Goal: Information Seeking & Learning: Learn about a topic

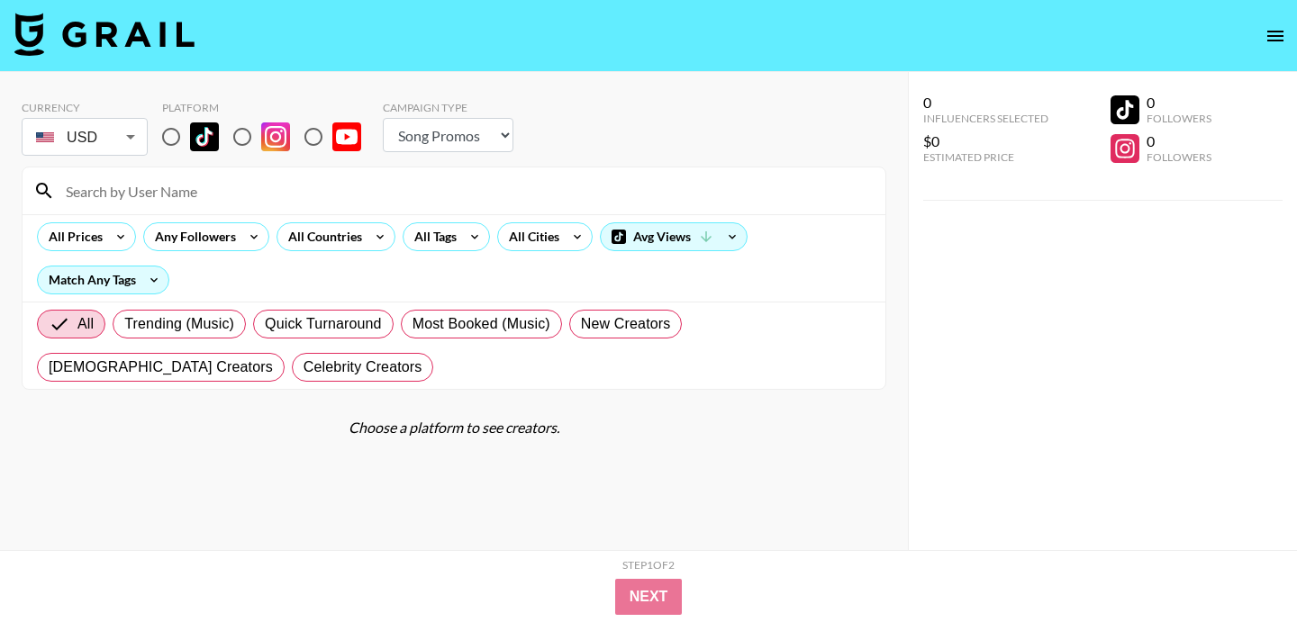
select select "Song"
click at [205, 183] on input at bounding box center [464, 190] width 819 height 29
paste input "maisielousmith"
type input "maisielousmith"
click at [171, 142] on input "radio" at bounding box center [171, 137] width 38 height 38
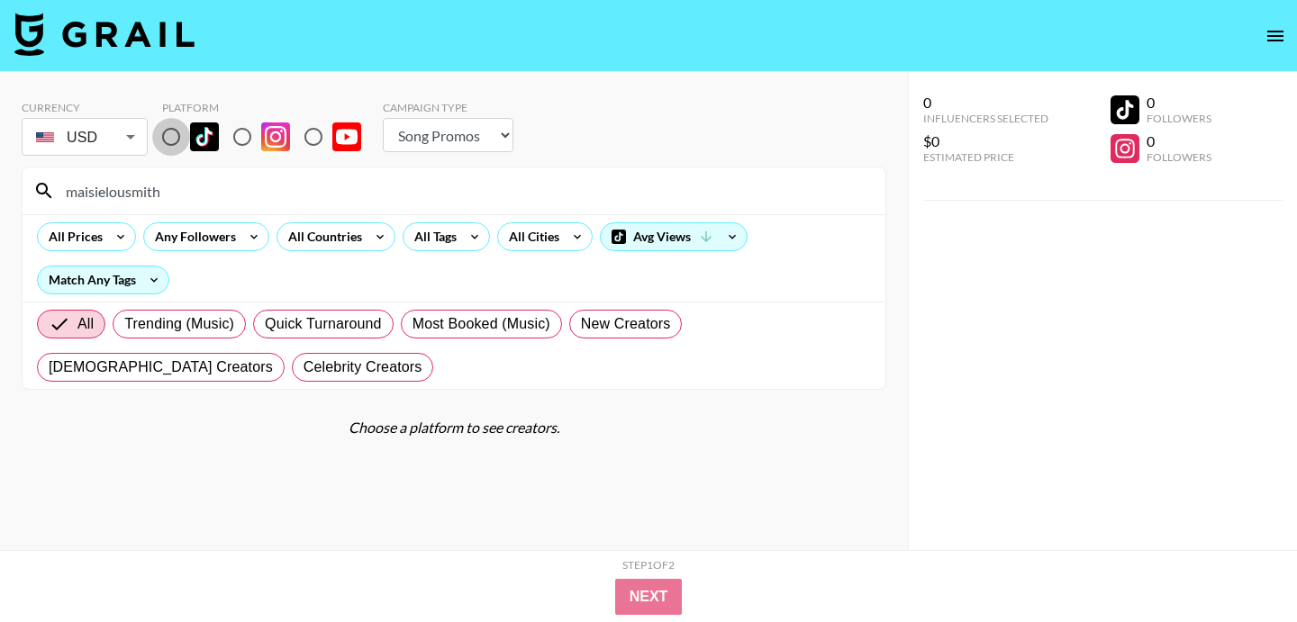
radio input "true"
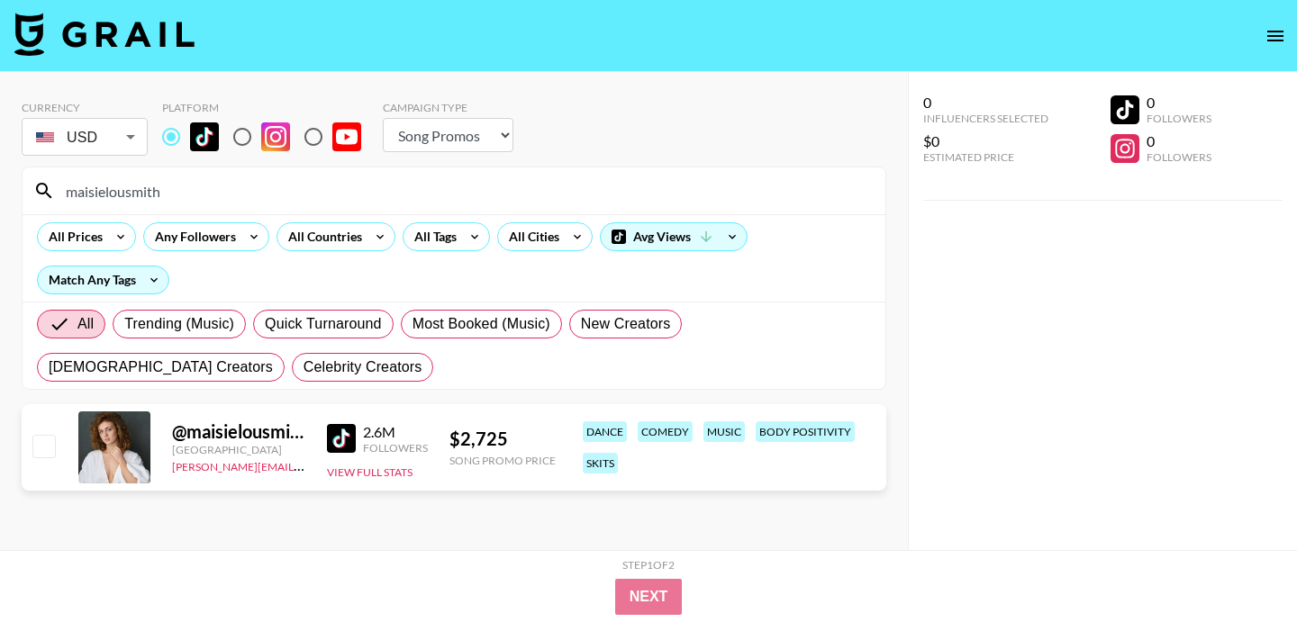
click at [276, 186] on input "maisielousmith" at bounding box center [464, 190] width 819 height 29
paste input "jav0n"
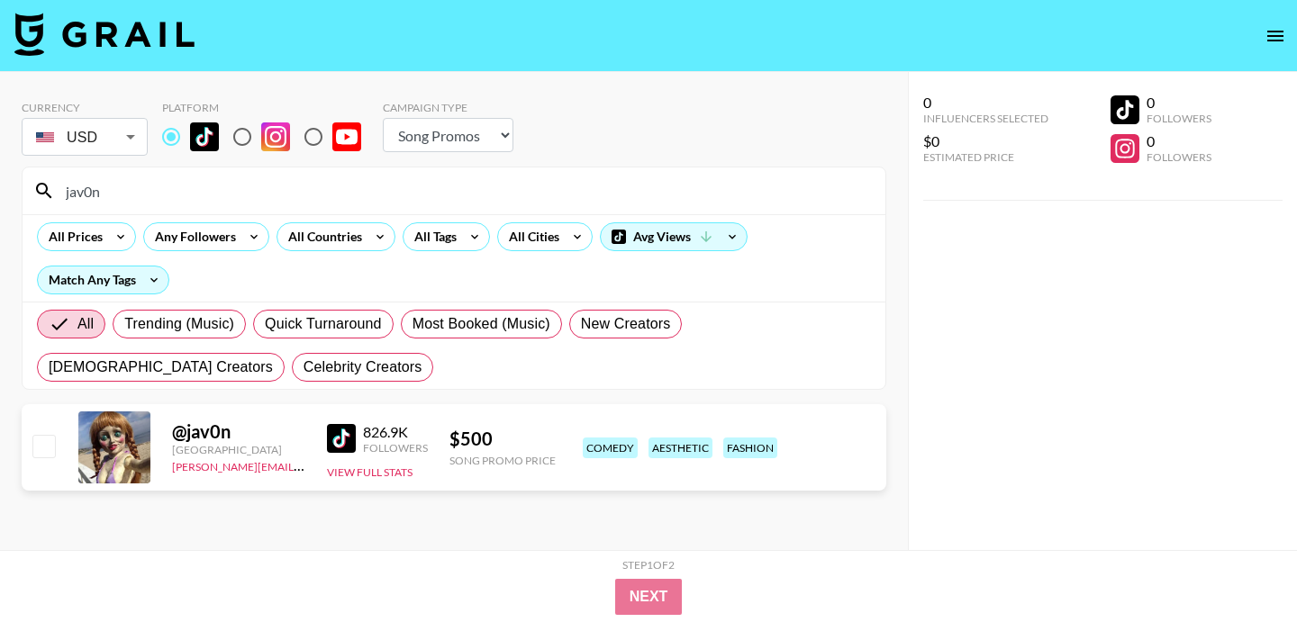
click at [335, 181] on input "jav0n" at bounding box center [464, 190] width 819 height 29
paste input "[PERSON_NAME].mkh"
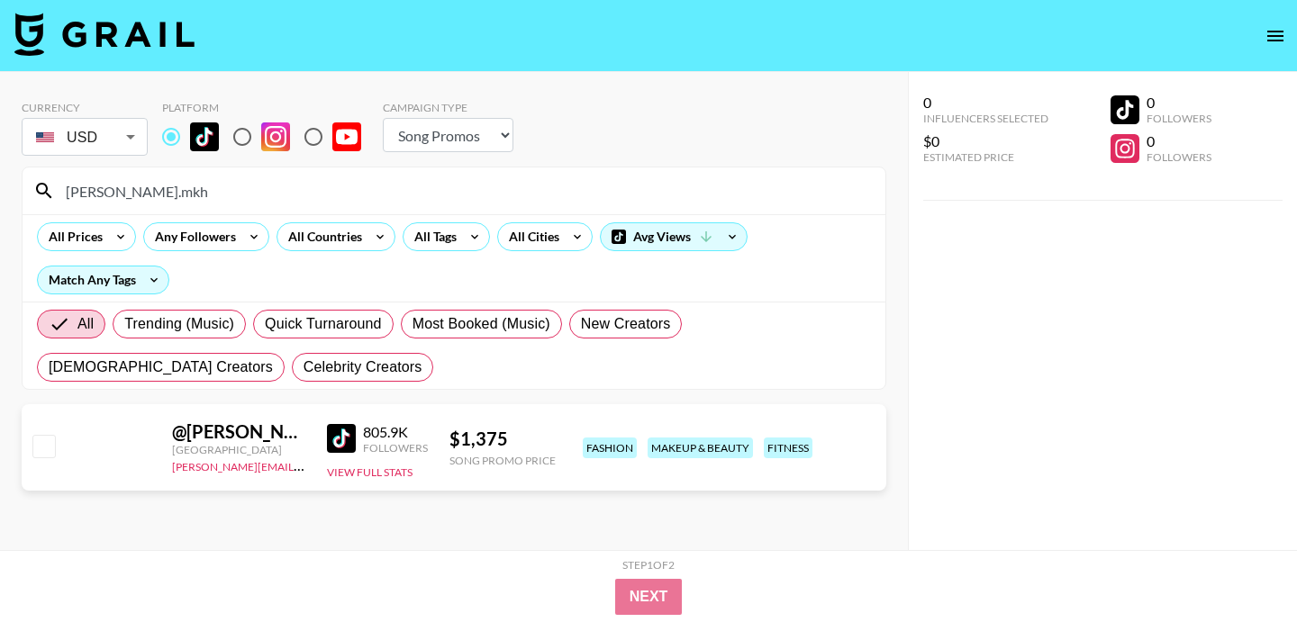
scroll to position [11, 0]
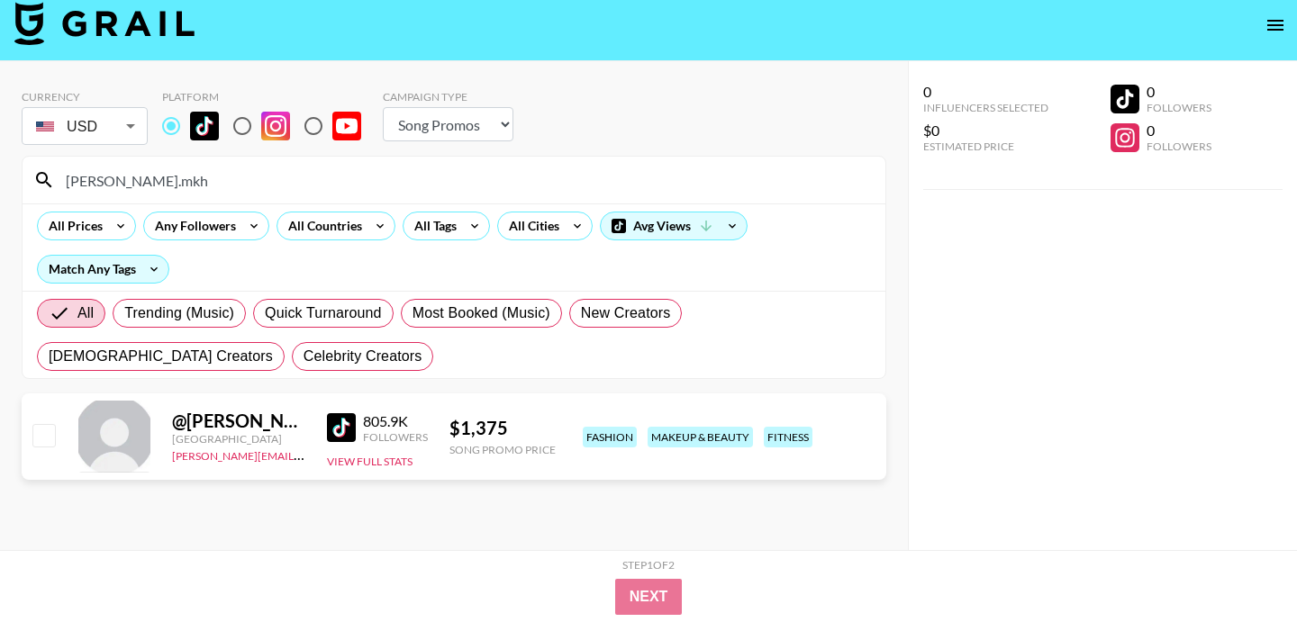
type input "[PERSON_NAME].mkh"
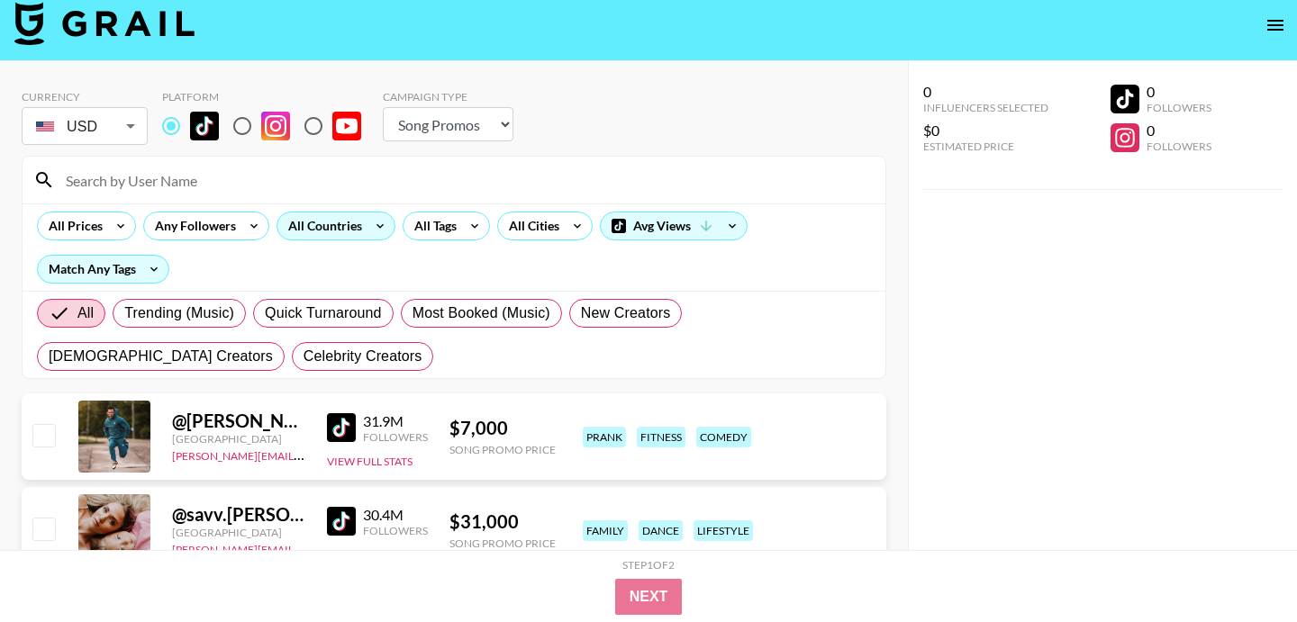
click at [369, 223] on icon at bounding box center [380, 225] width 29 height 27
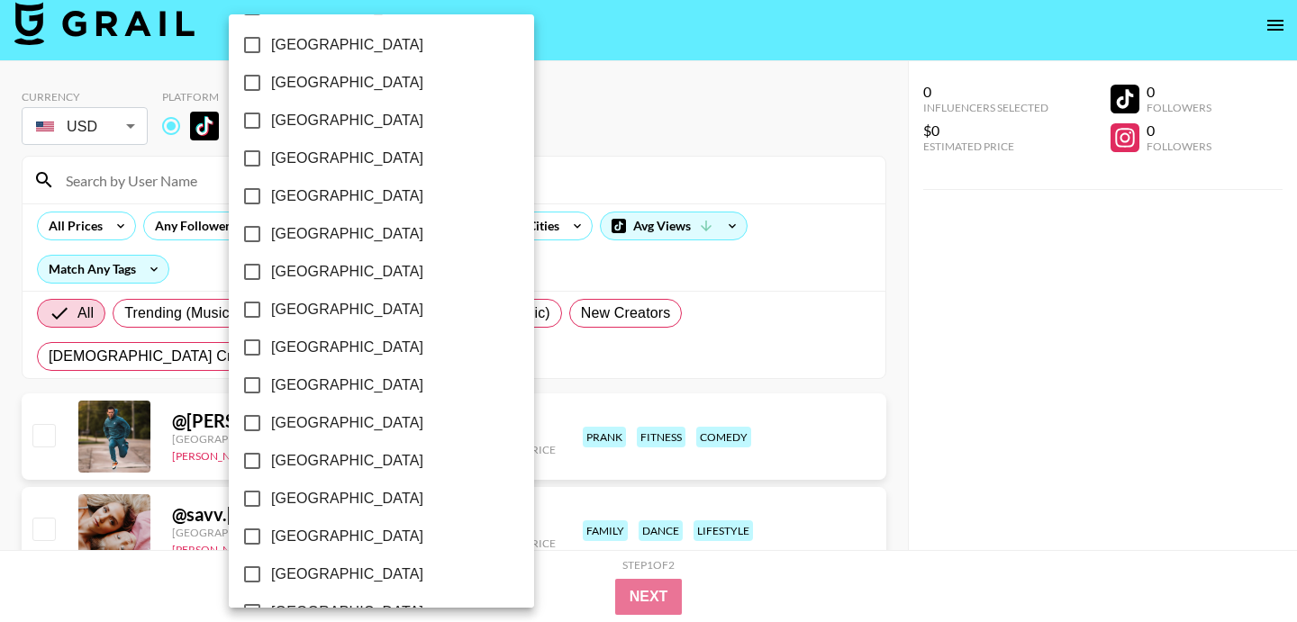
scroll to position [1059, 0]
click at [299, 122] on span "[GEOGRAPHIC_DATA]" at bounding box center [347, 124] width 152 height 22
click at [271, 122] on input "[GEOGRAPHIC_DATA]" at bounding box center [252, 123] width 38 height 38
checkbox input "true"
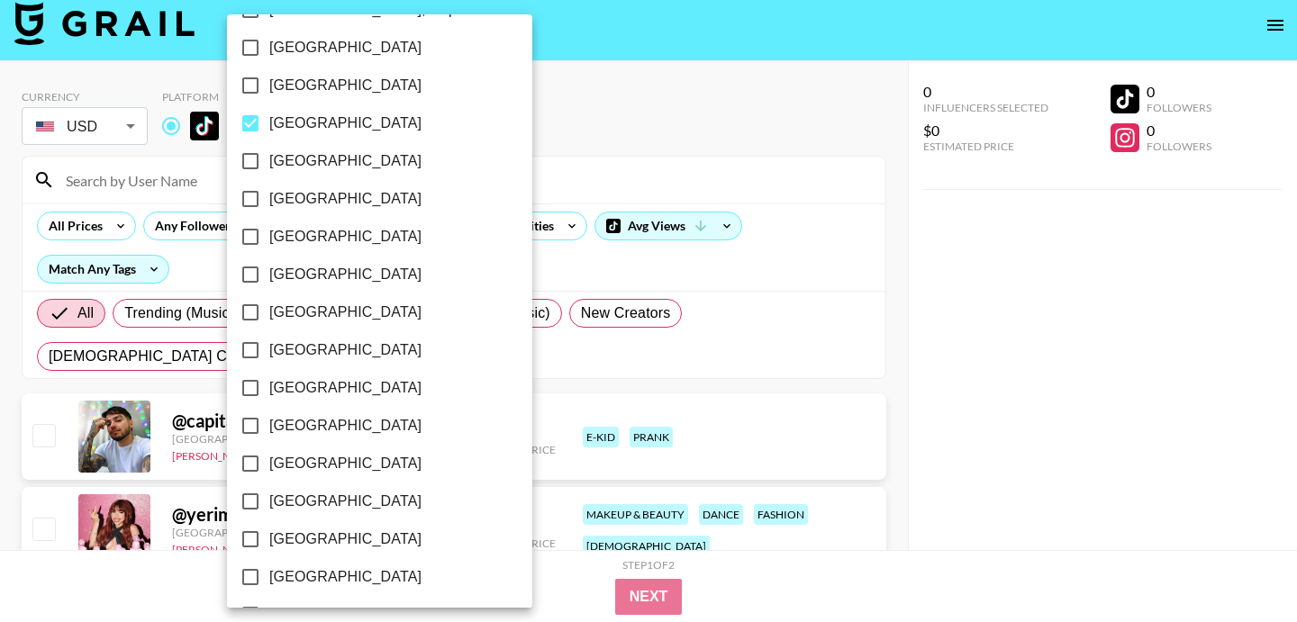
click at [628, 158] on div at bounding box center [648, 311] width 1297 height 622
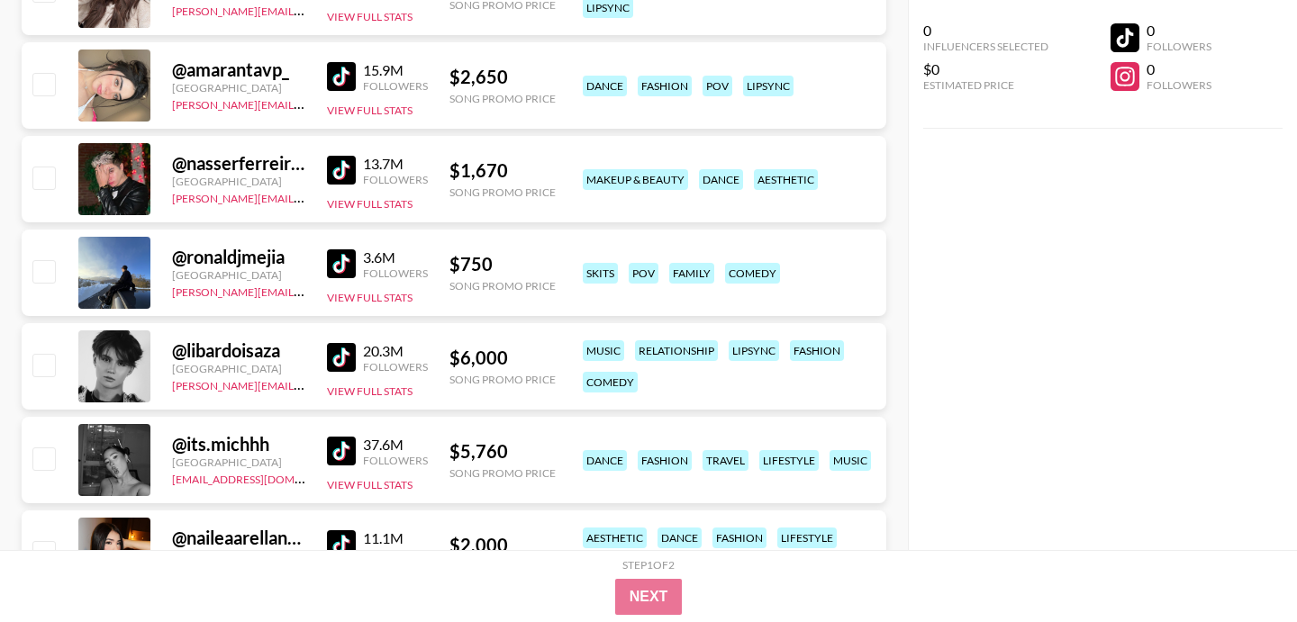
scroll to position [854, 0]
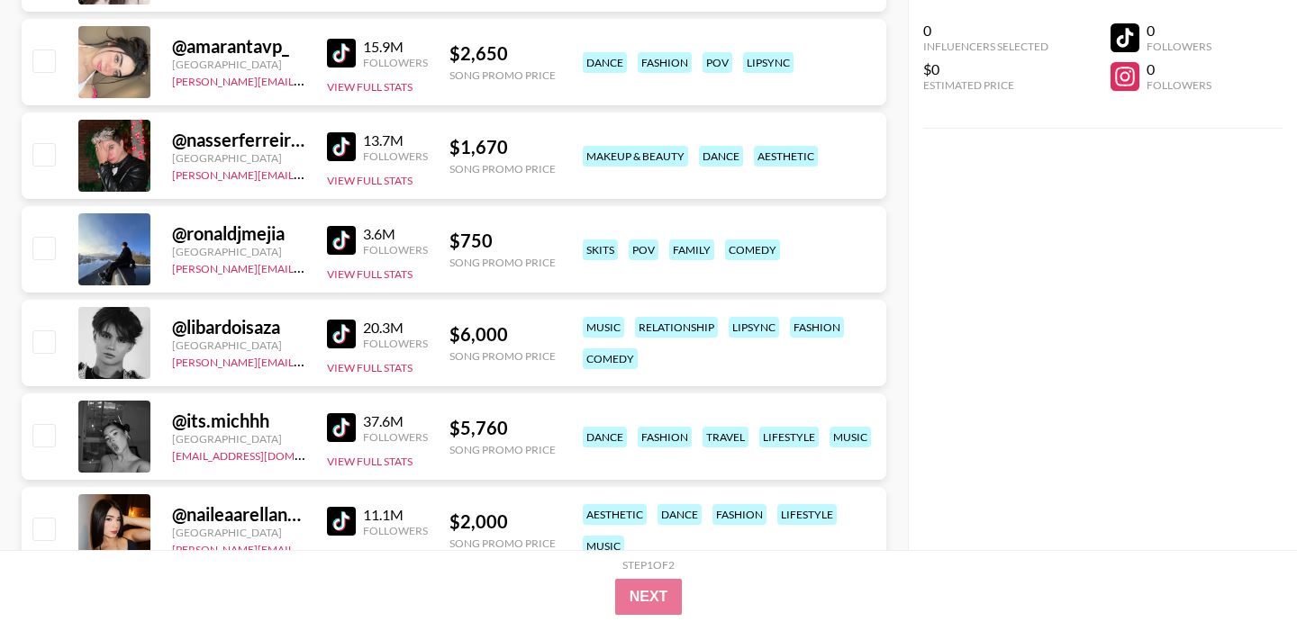
click at [330, 233] on img at bounding box center [341, 240] width 29 height 29
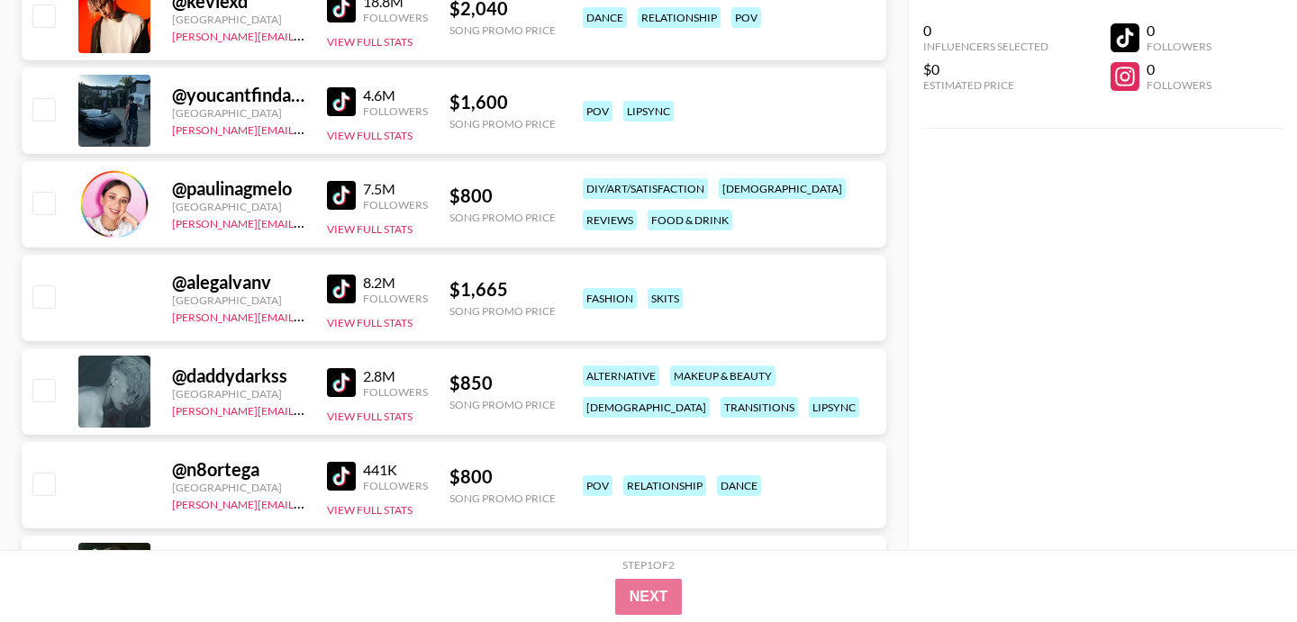
scroll to position [3249, 0]
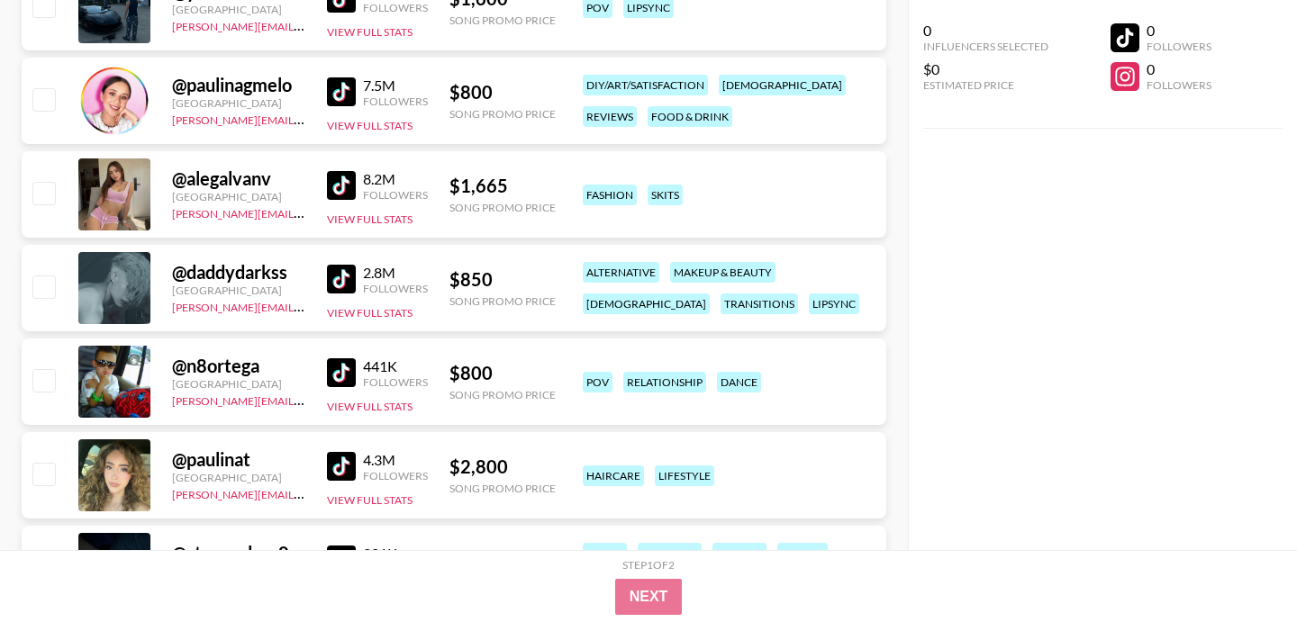
click at [344, 270] on img at bounding box center [341, 279] width 29 height 29
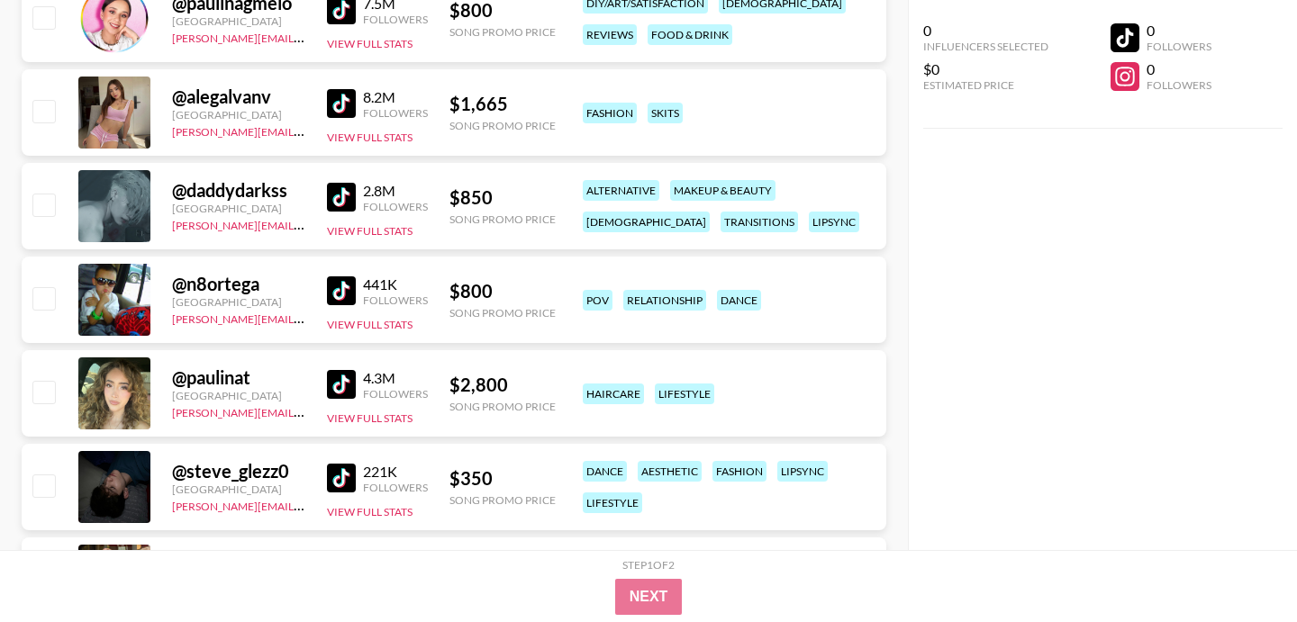
click at [340, 285] on img at bounding box center [341, 290] width 29 height 29
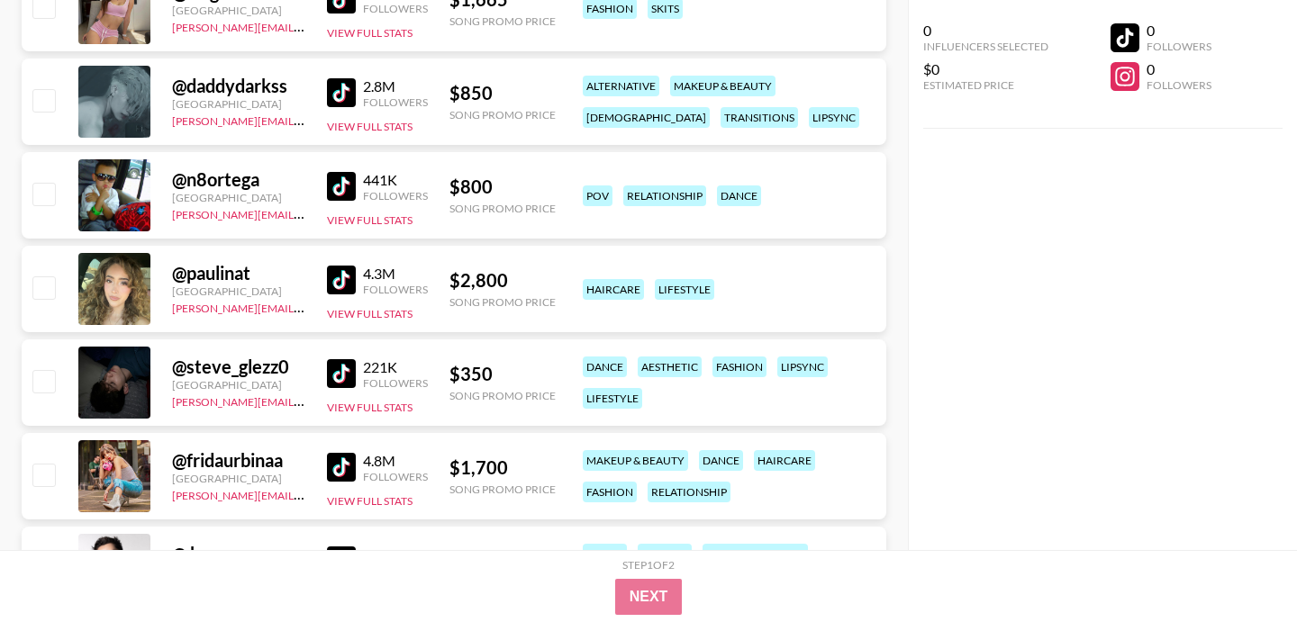
scroll to position [3464, 0]
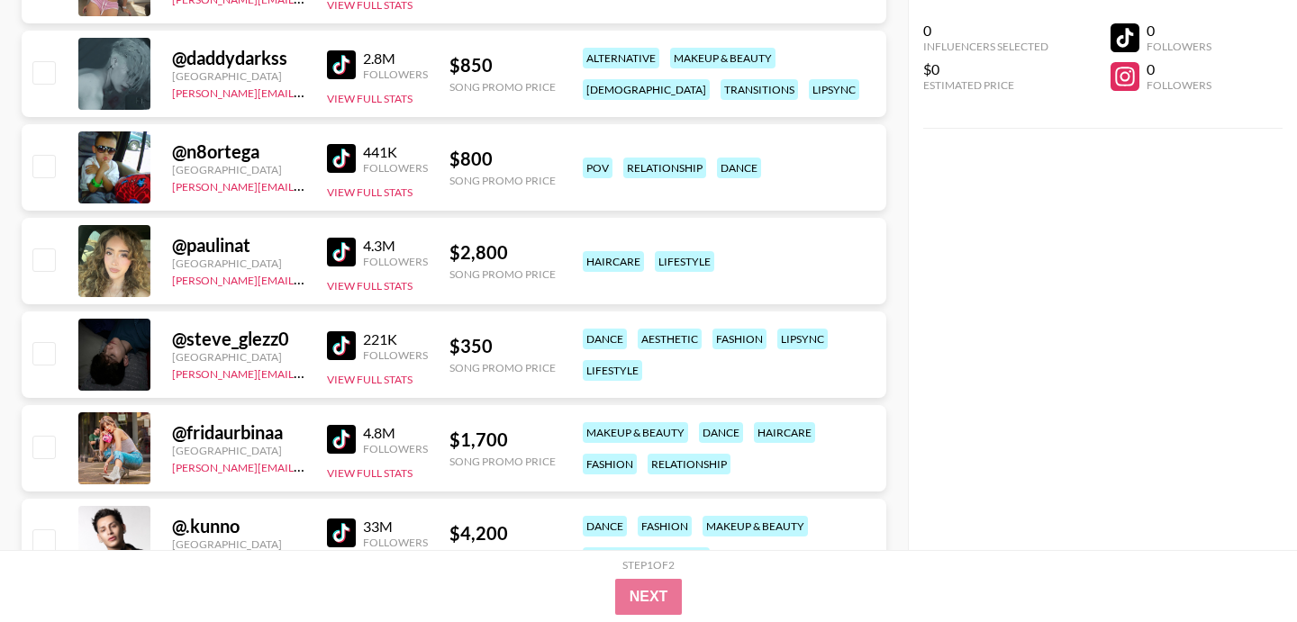
click at [351, 345] on img at bounding box center [341, 345] width 29 height 29
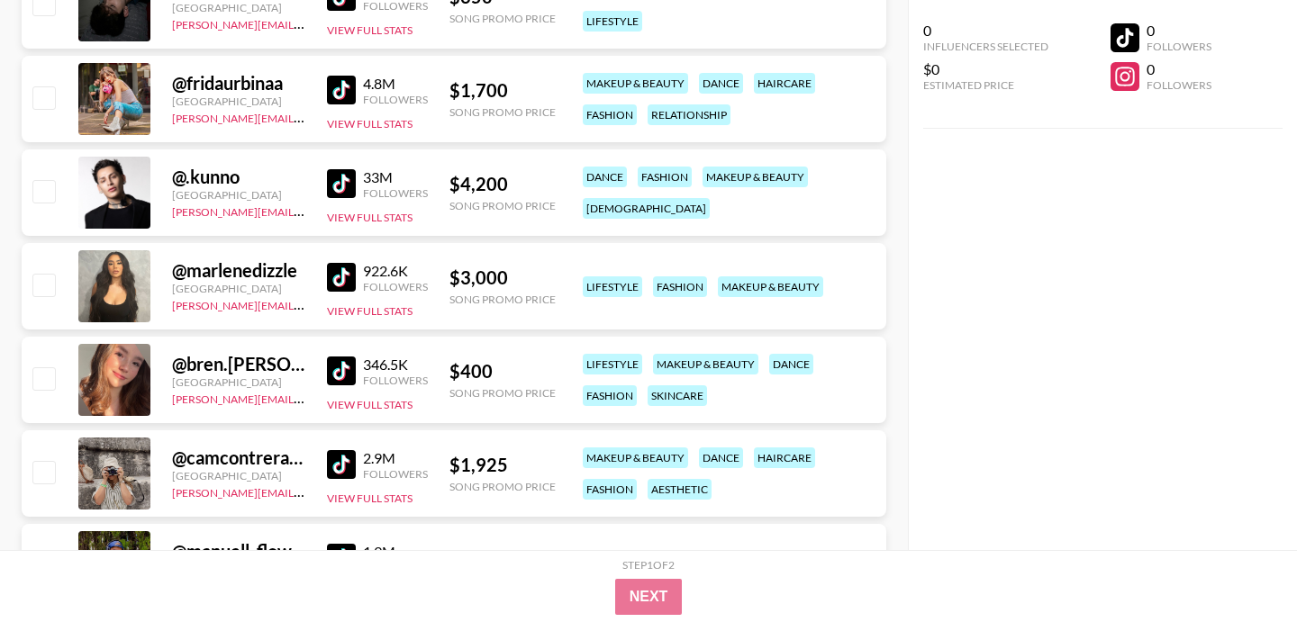
scroll to position [3835, 0]
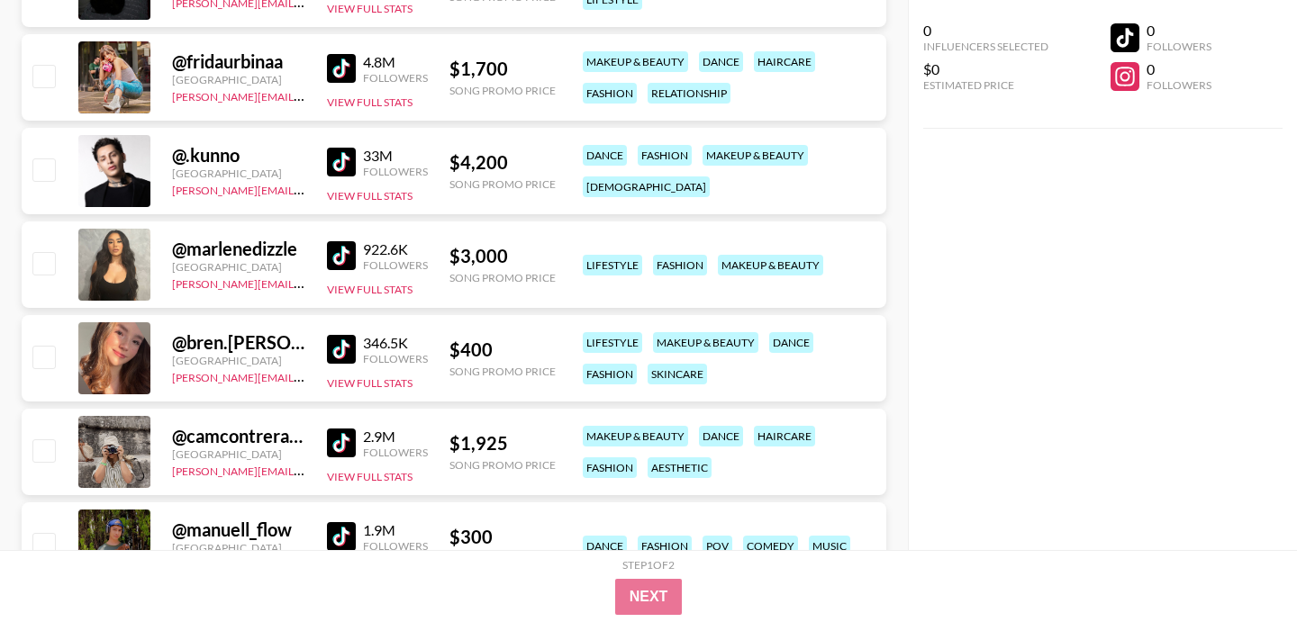
click at [349, 339] on img at bounding box center [341, 349] width 29 height 29
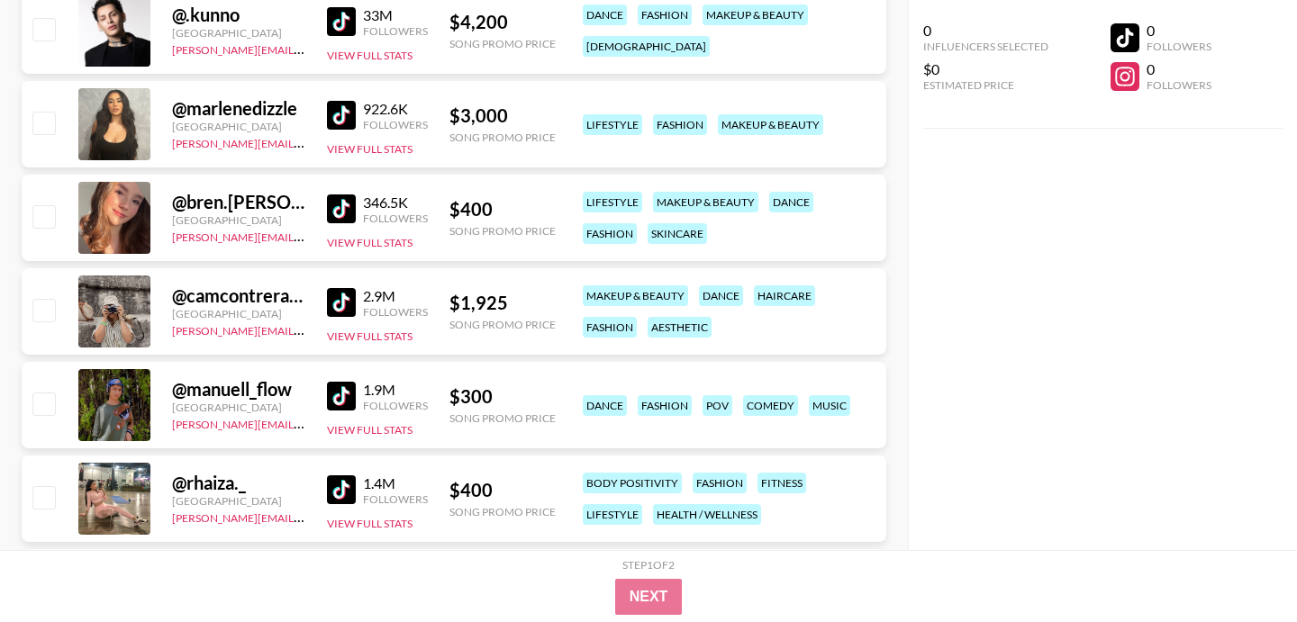
scroll to position [4018, 0]
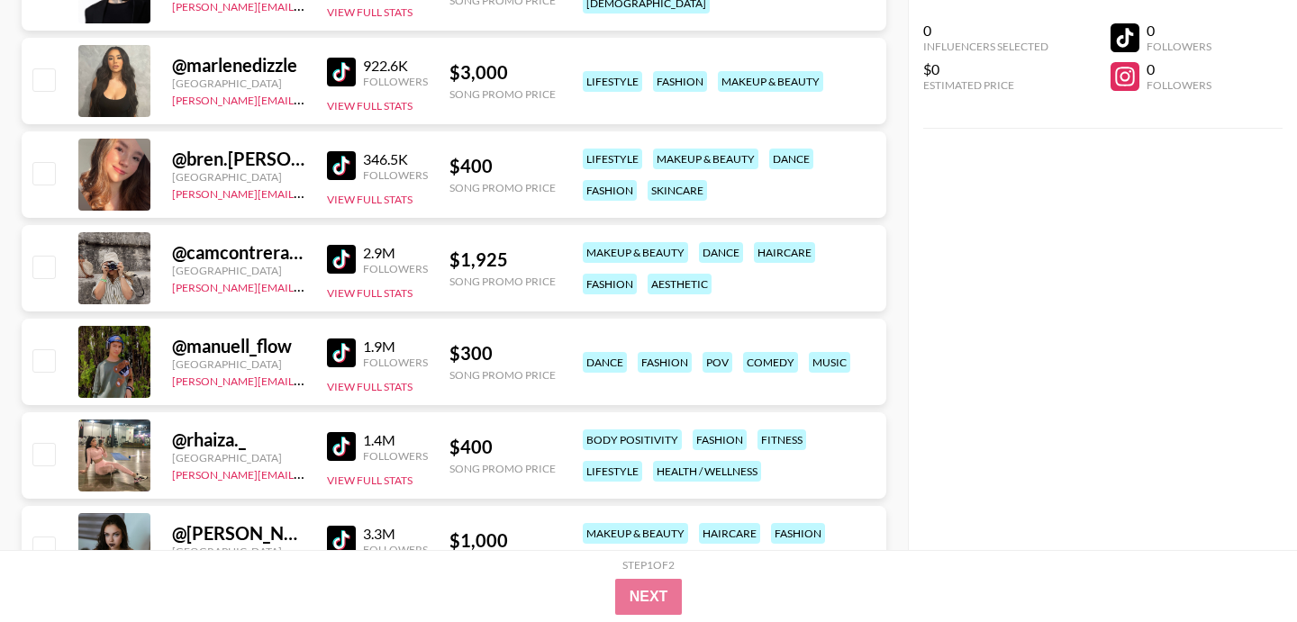
click at [342, 356] on img at bounding box center [341, 353] width 29 height 29
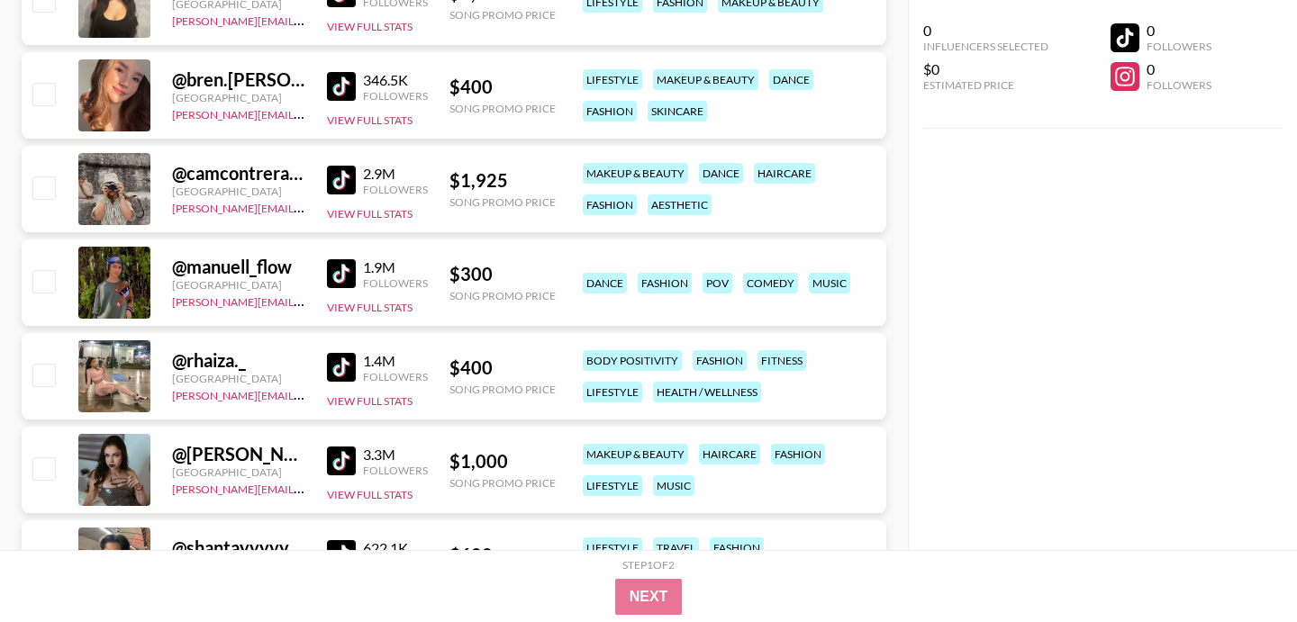
scroll to position [4187, 0]
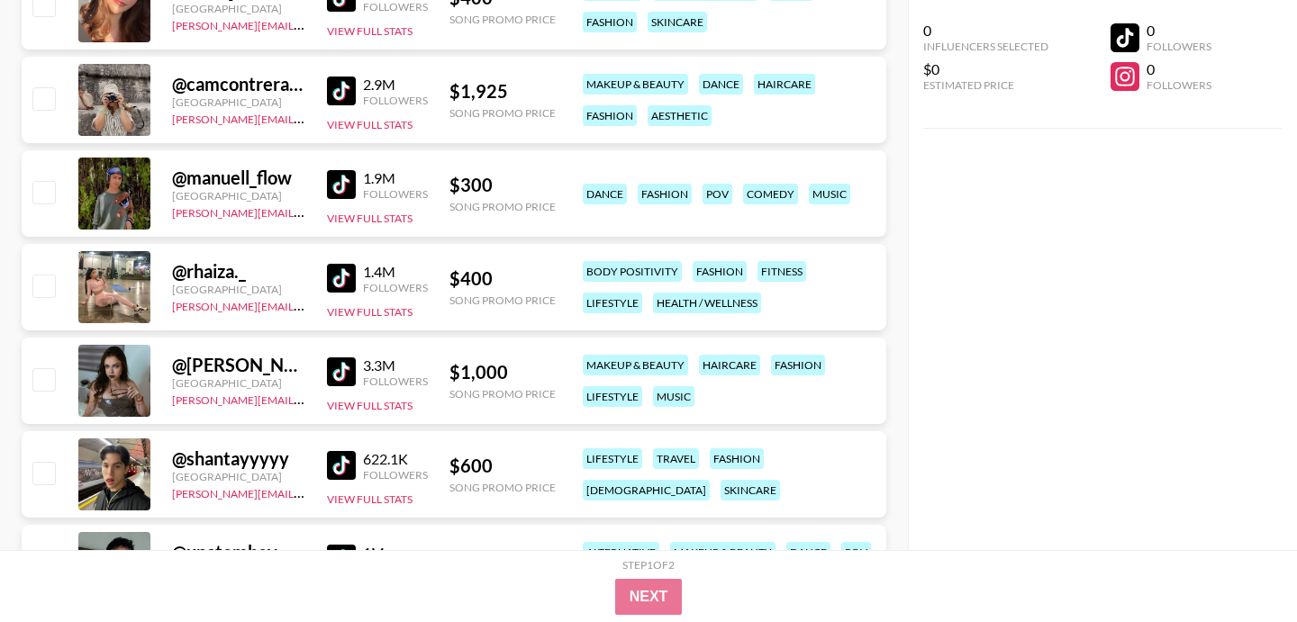
click at [340, 286] on img at bounding box center [341, 278] width 29 height 29
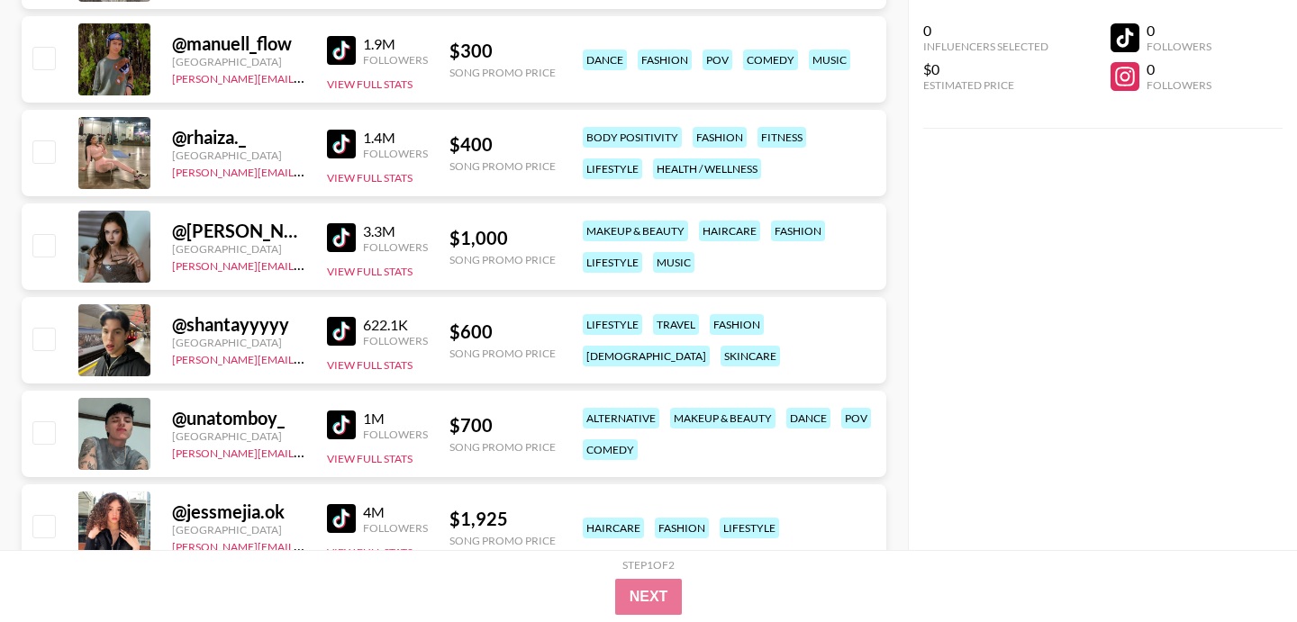
click at [342, 328] on img at bounding box center [341, 331] width 29 height 29
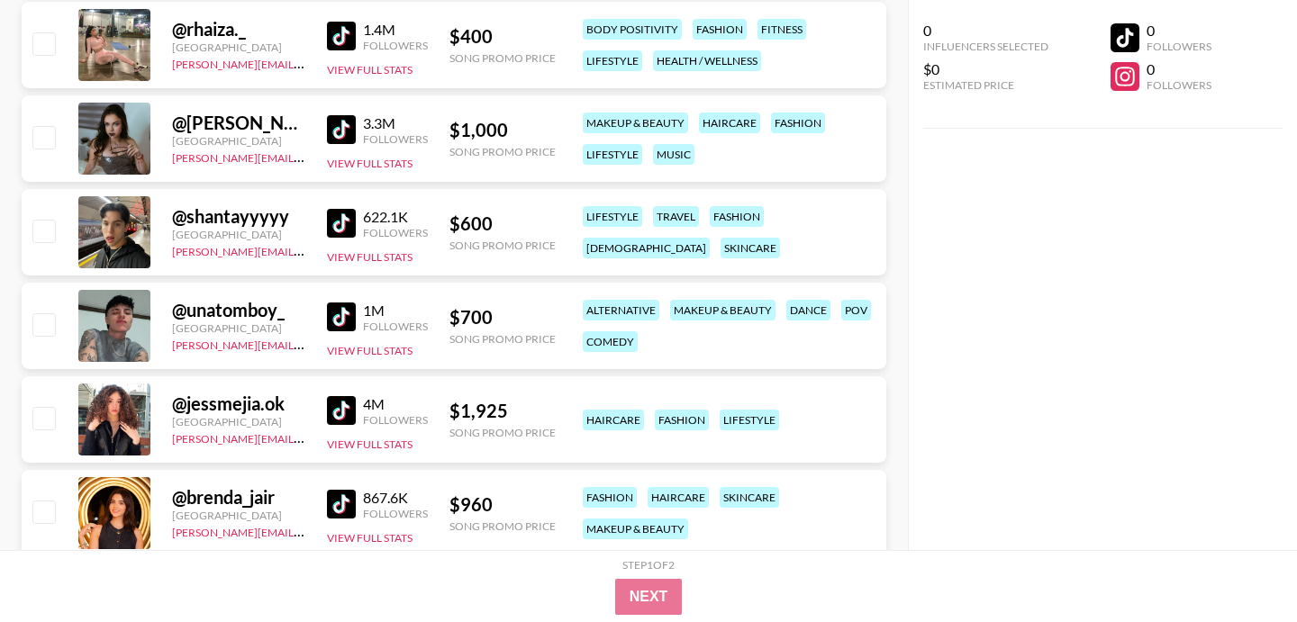
scroll to position [4460, 0]
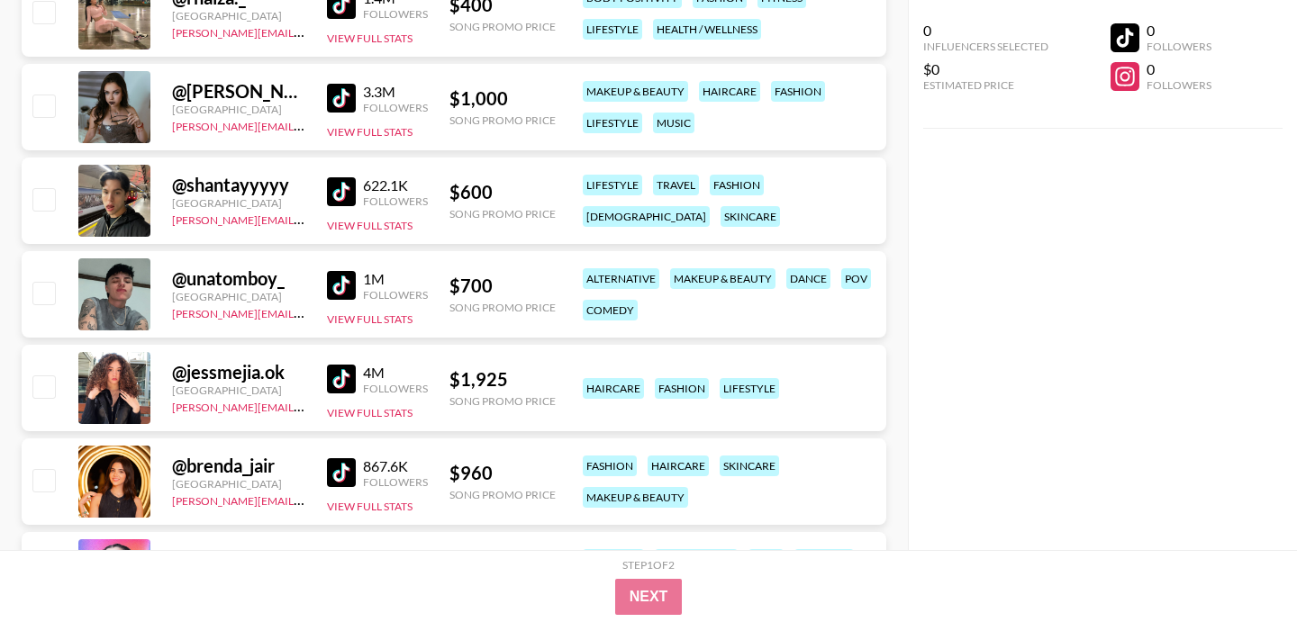
click at [343, 284] on img at bounding box center [341, 285] width 29 height 29
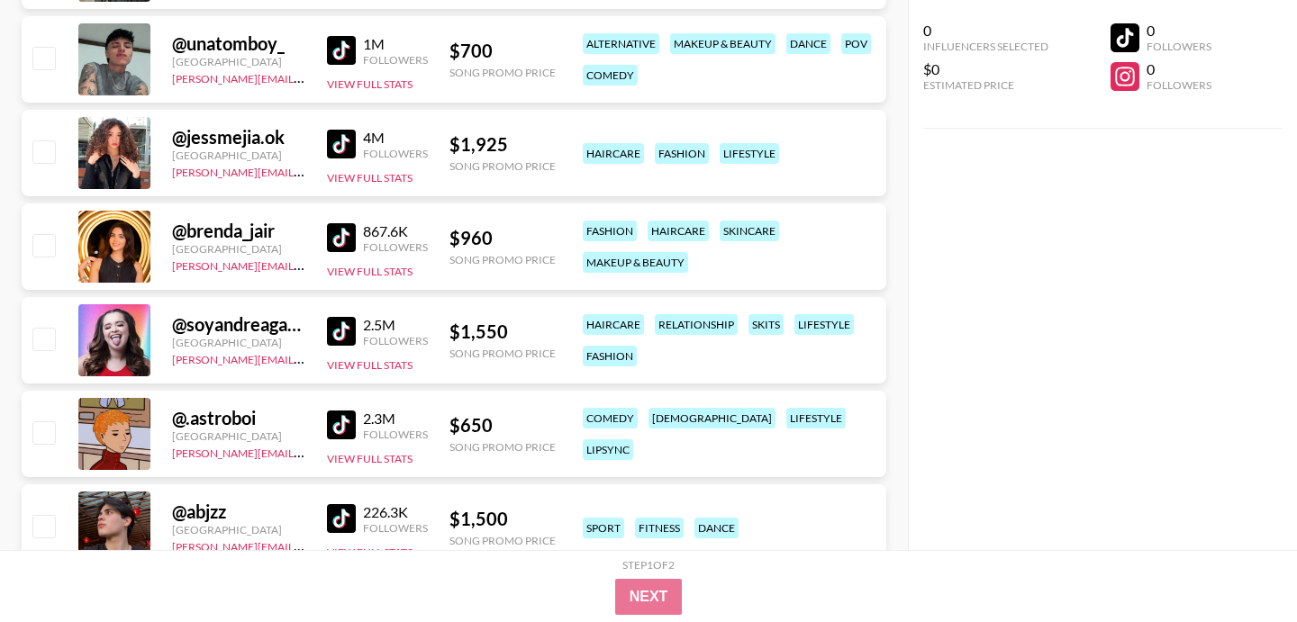
scroll to position [4792, 0]
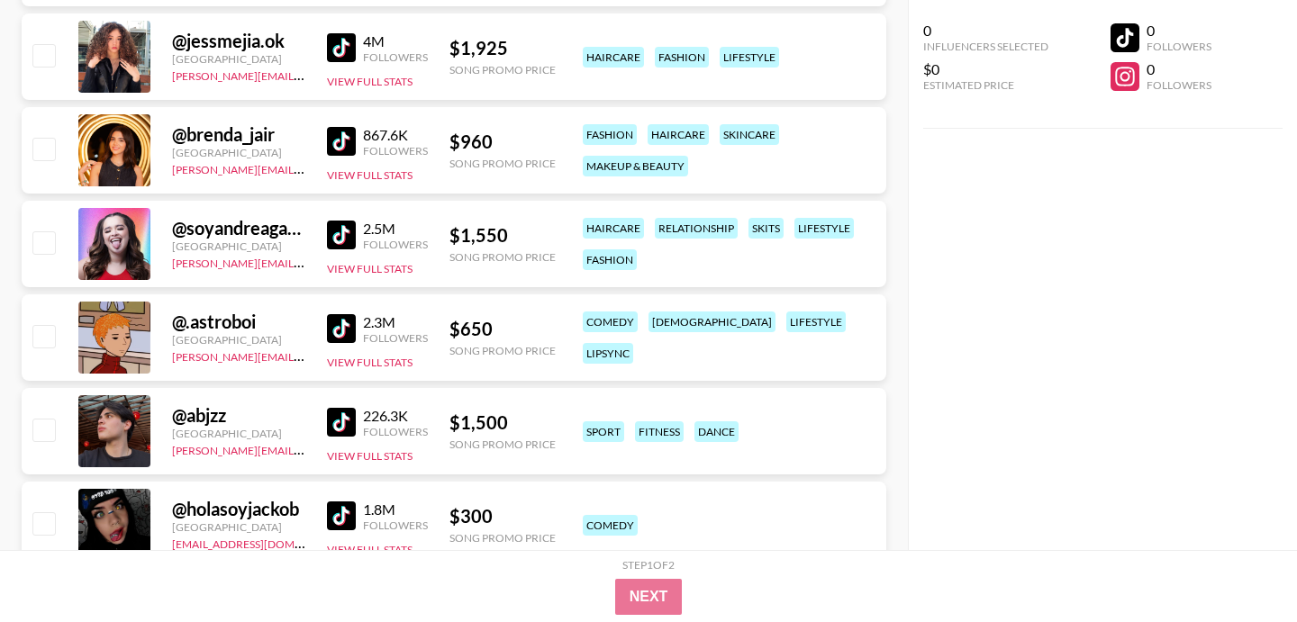
click at [347, 321] on img at bounding box center [341, 328] width 29 height 29
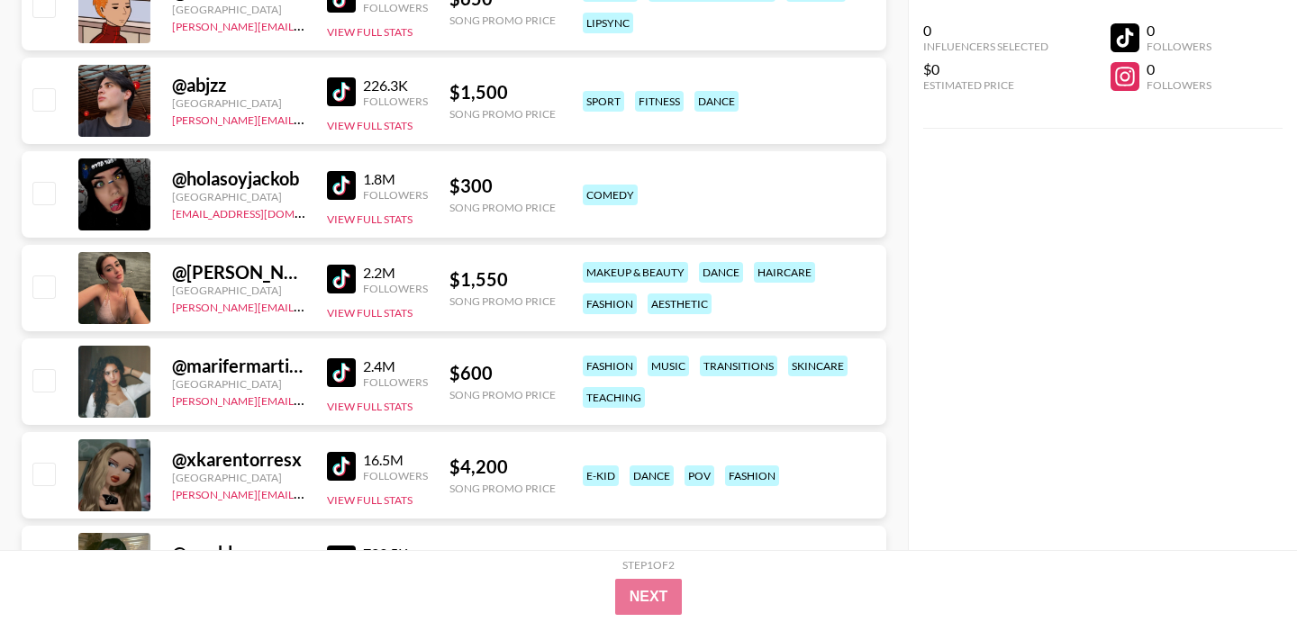
scroll to position [5123, 0]
click at [338, 182] on img at bounding box center [341, 184] width 29 height 29
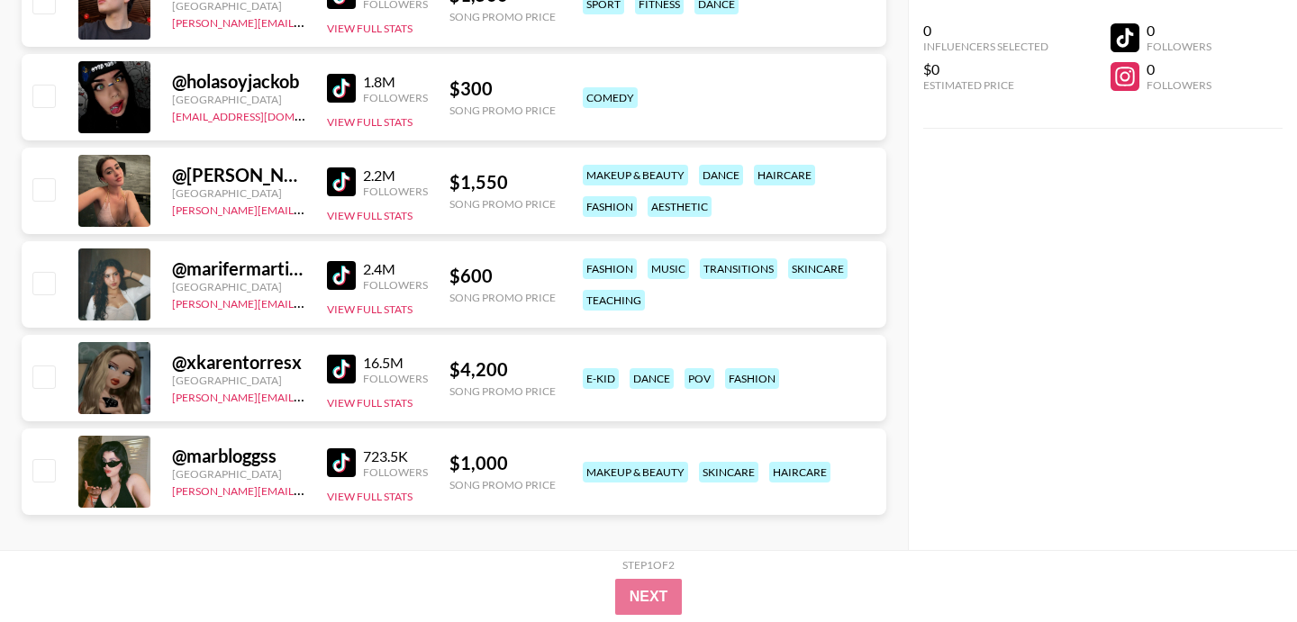
scroll to position [5235, 0]
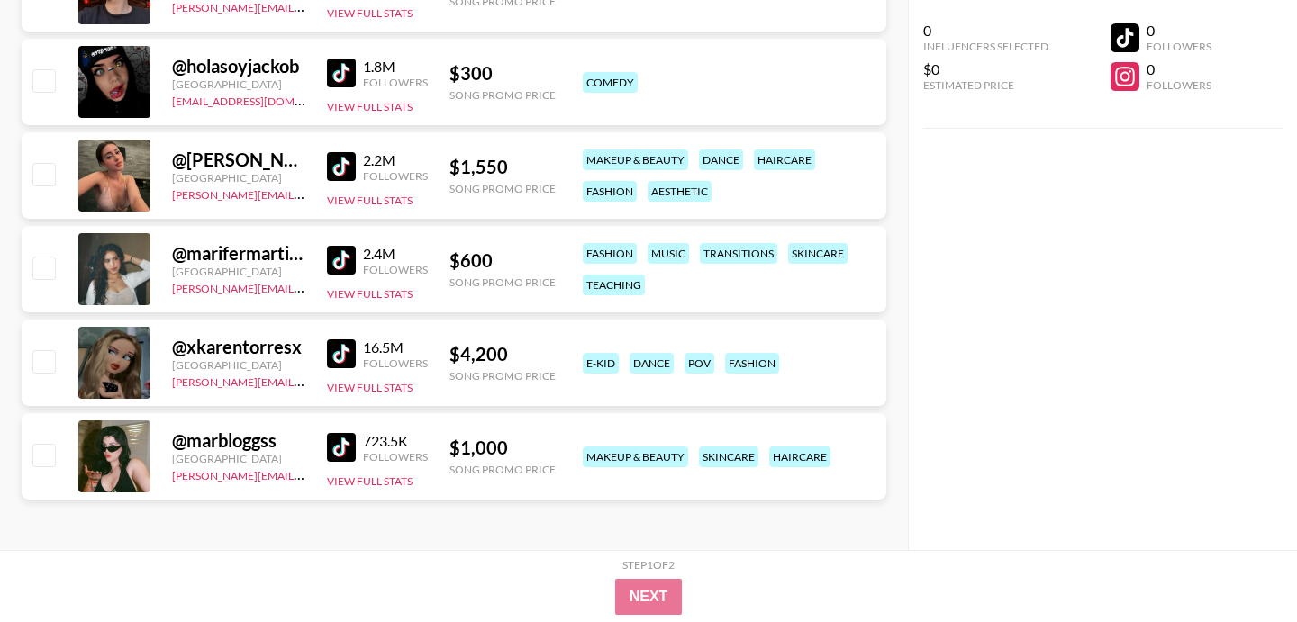
click at [334, 258] on img at bounding box center [341, 260] width 29 height 29
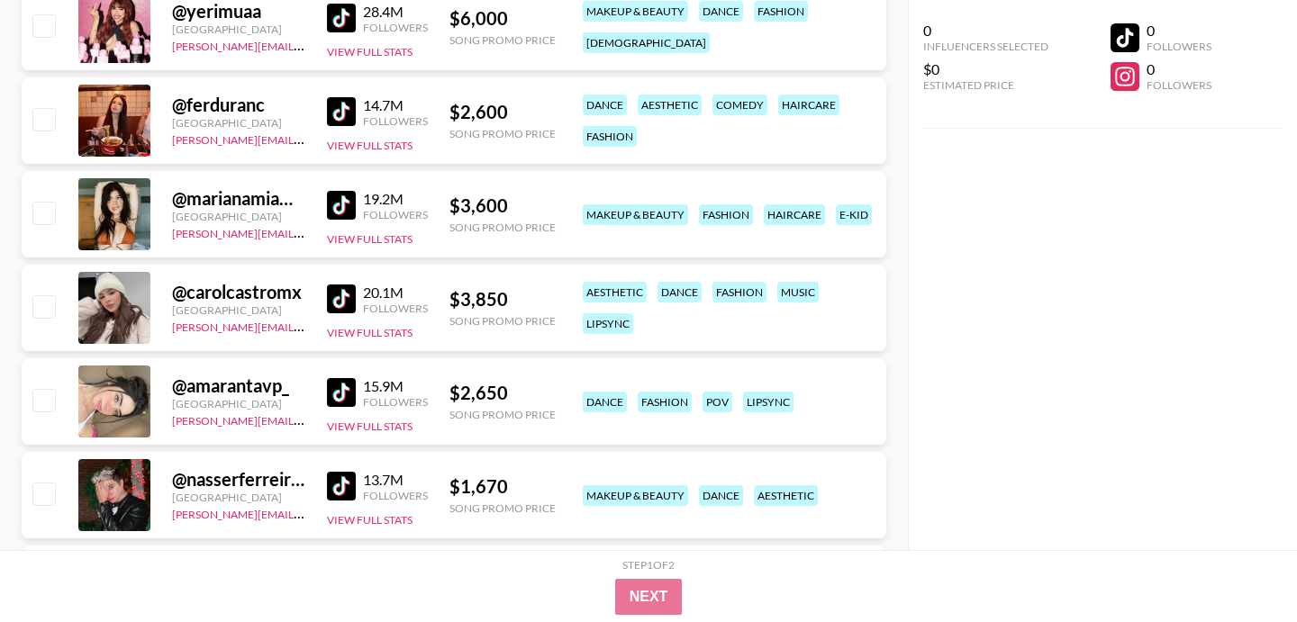
scroll to position [0, 0]
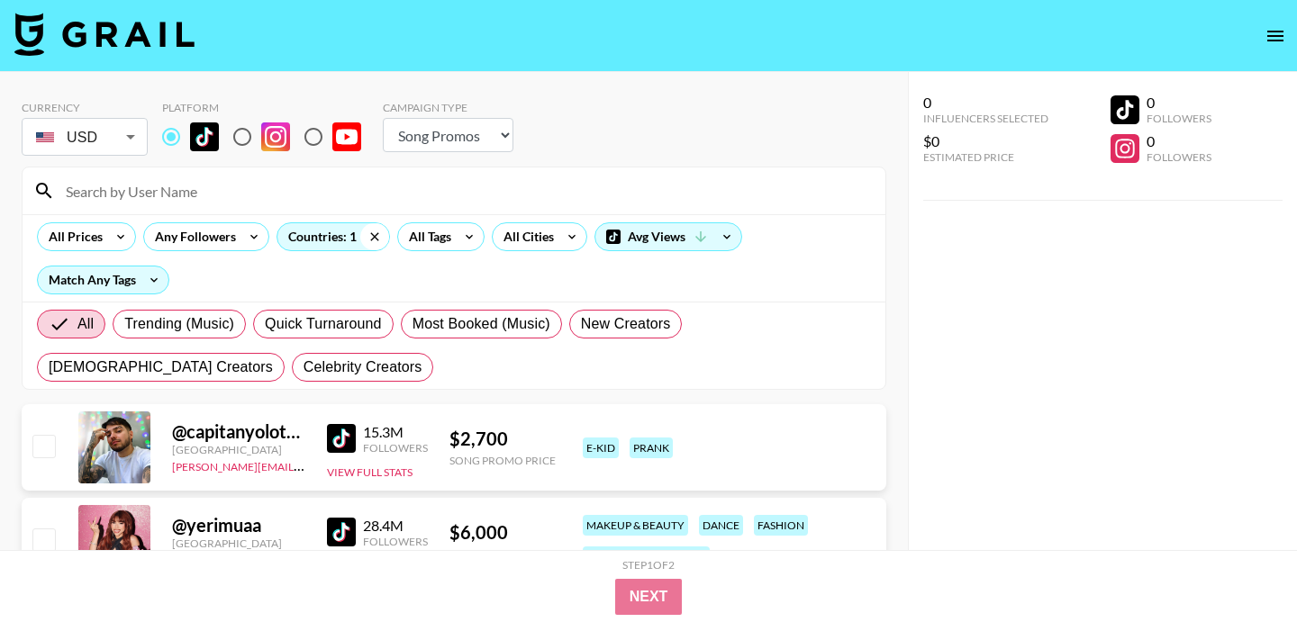
click at [373, 238] on icon at bounding box center [374, 236] width 8 height 8
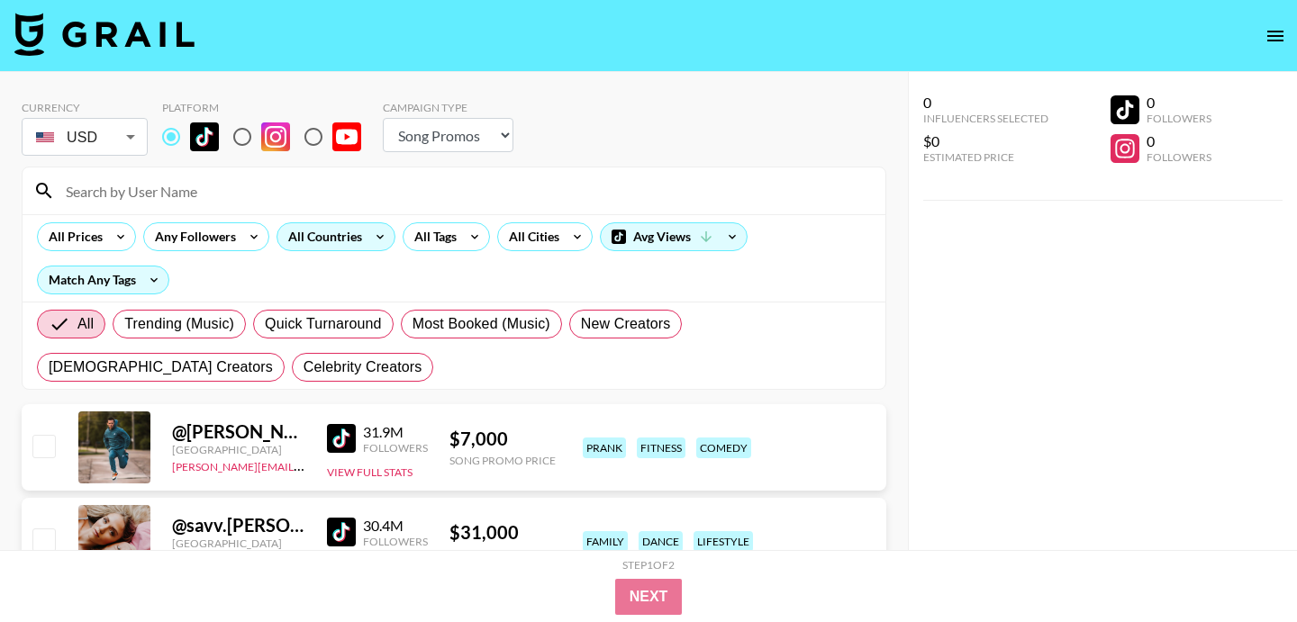
click at [321, 236] on div "All Countries" at bounding box center [321, 236] width 88 height 27
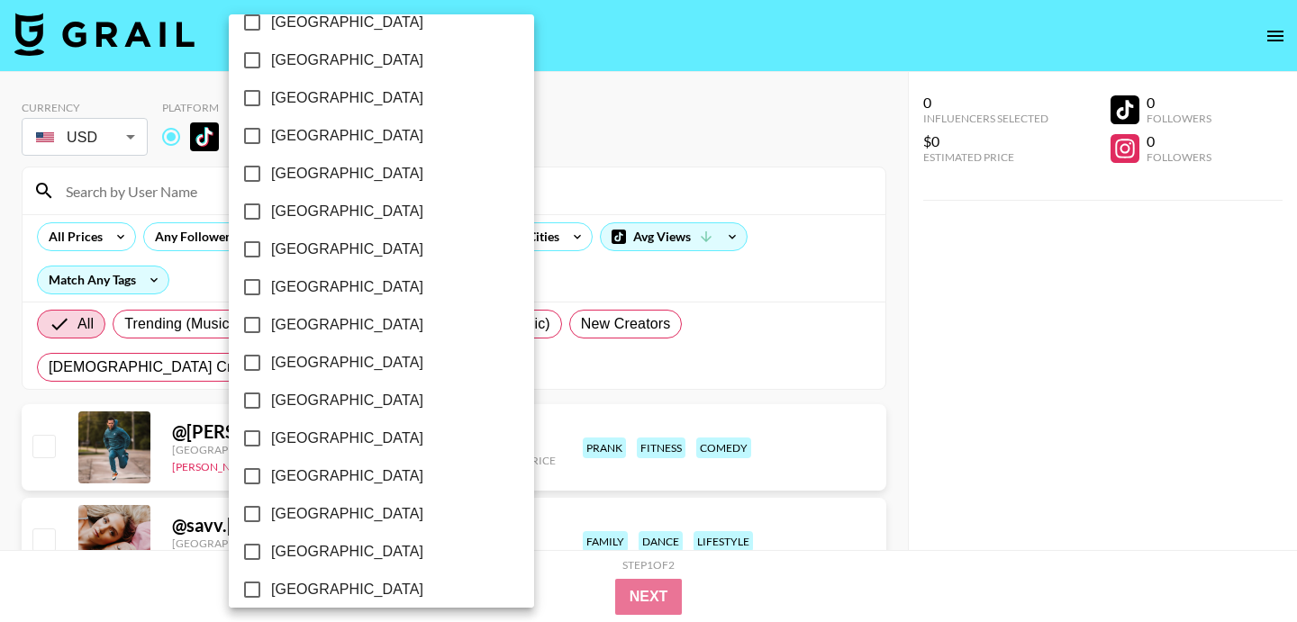
scroll to position [1478, 0]
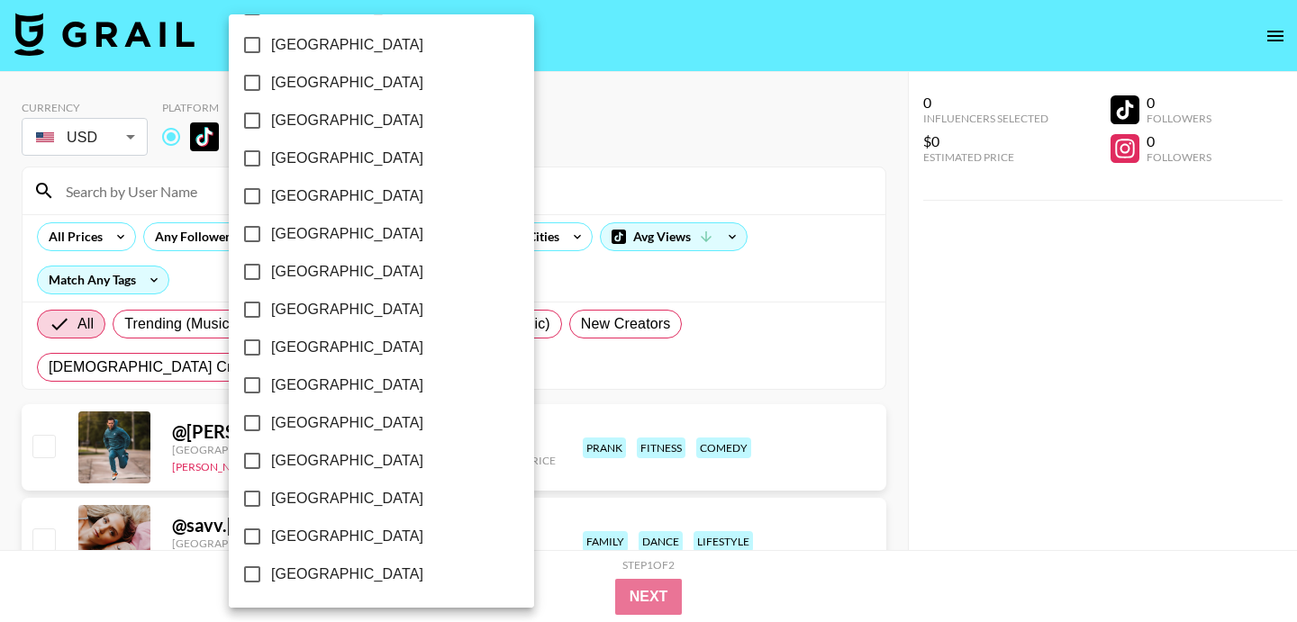
click at [280, 491] on span "[GEOGRAPHIC_DATA]" at bounding box center [347, 499] width 152 height 22
click at [271, 491] on input "[GEOGRAPHIC_DATA]" at bounding box center [252, 499] width 38 height 38
checkbox input "true"
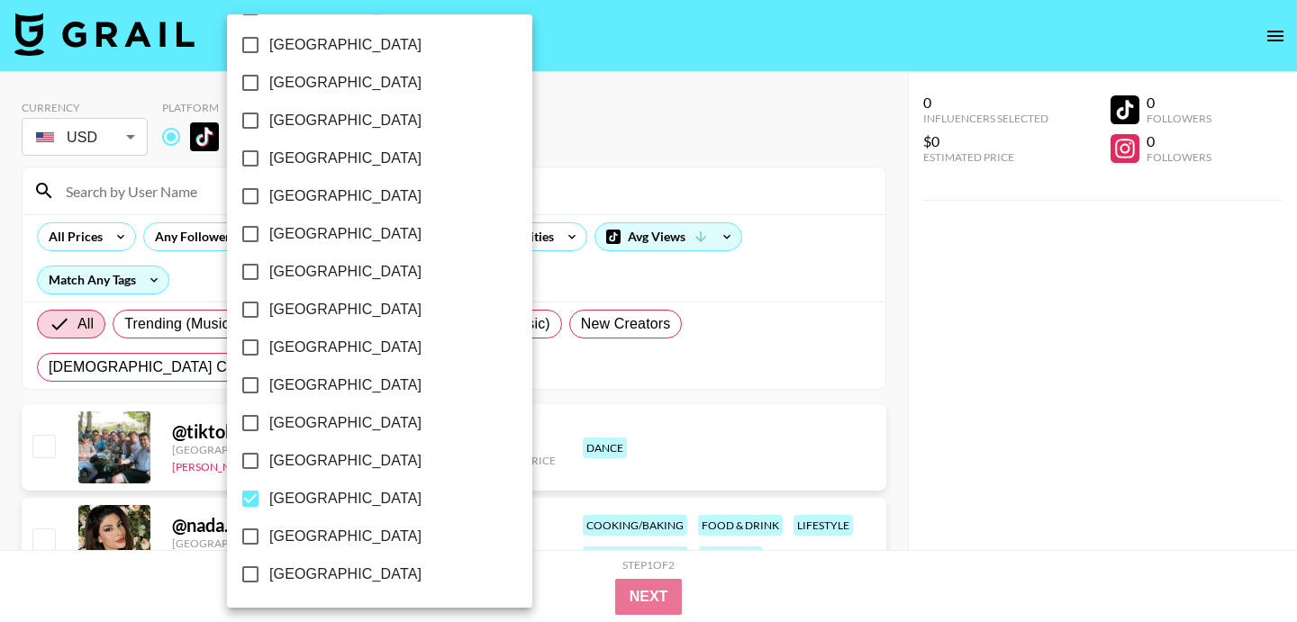
click at [596, 166] on div at bounding box center [648, 311] width 1297 height 622
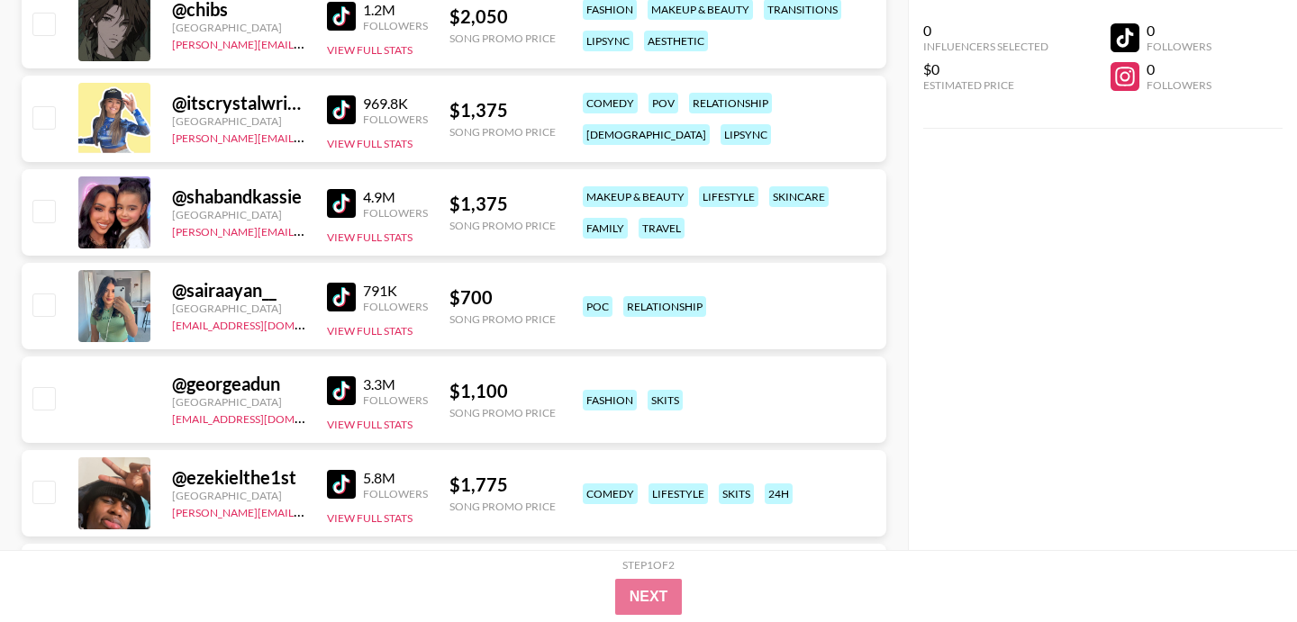
scroll to position [2955, 0]
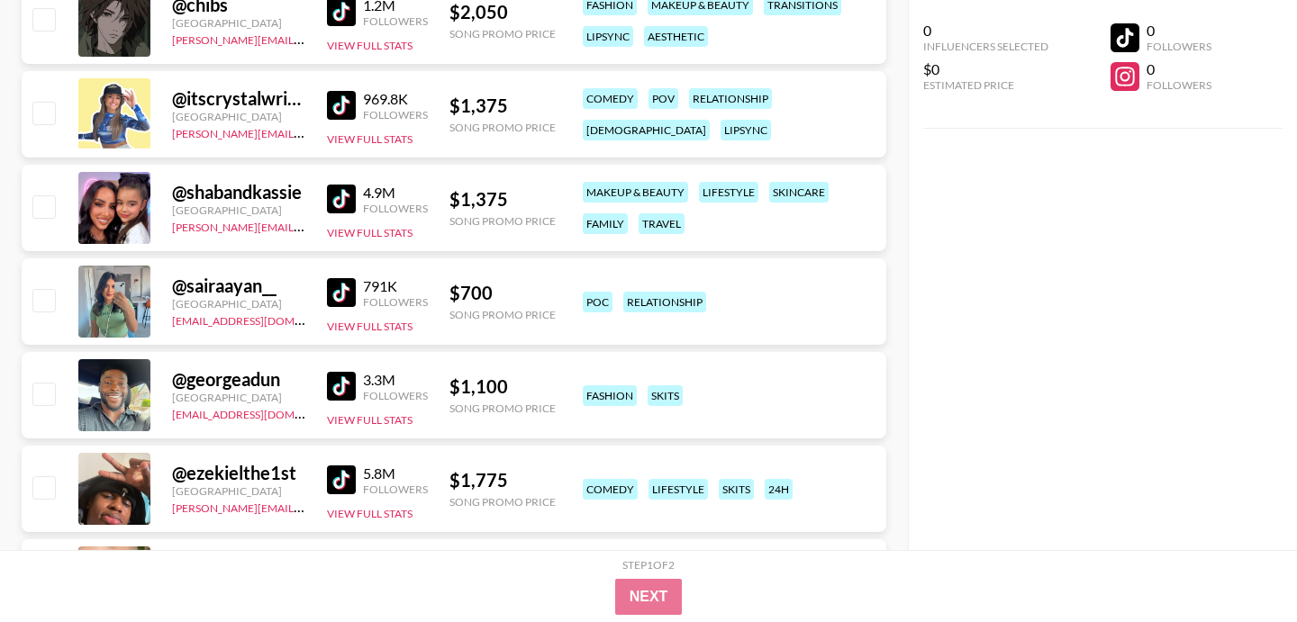
click at [333, 294] on img at bounding box center [341, 292] width 29 height 29
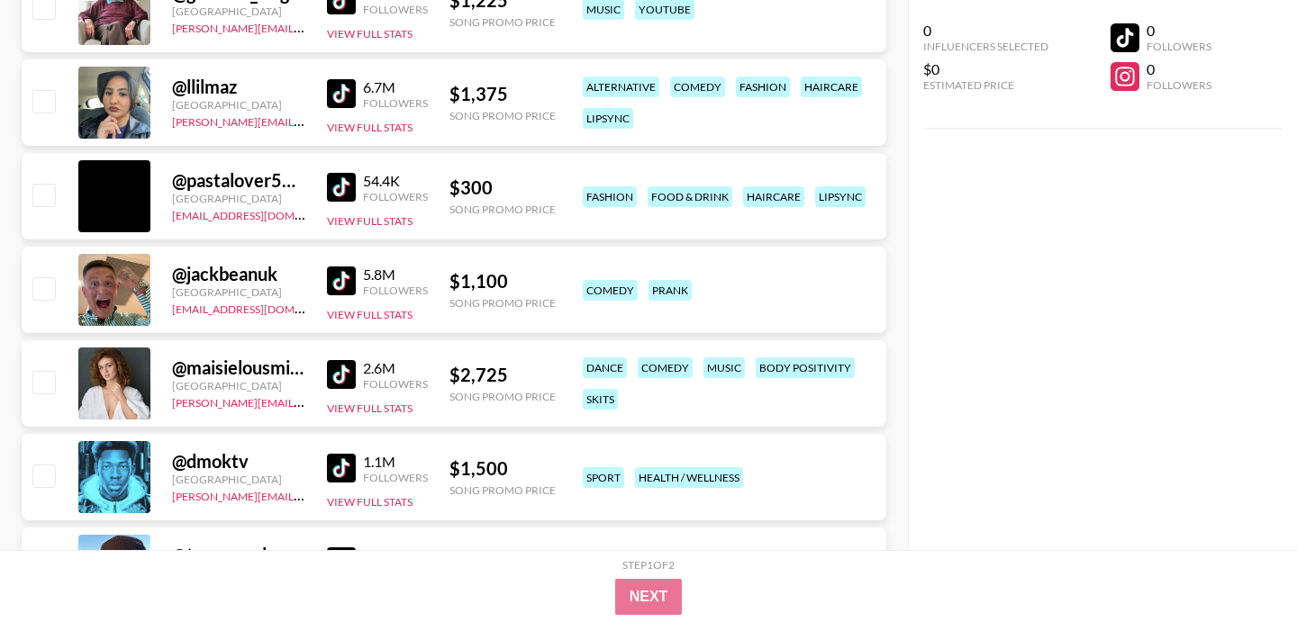
scroll to position [4003, 0]
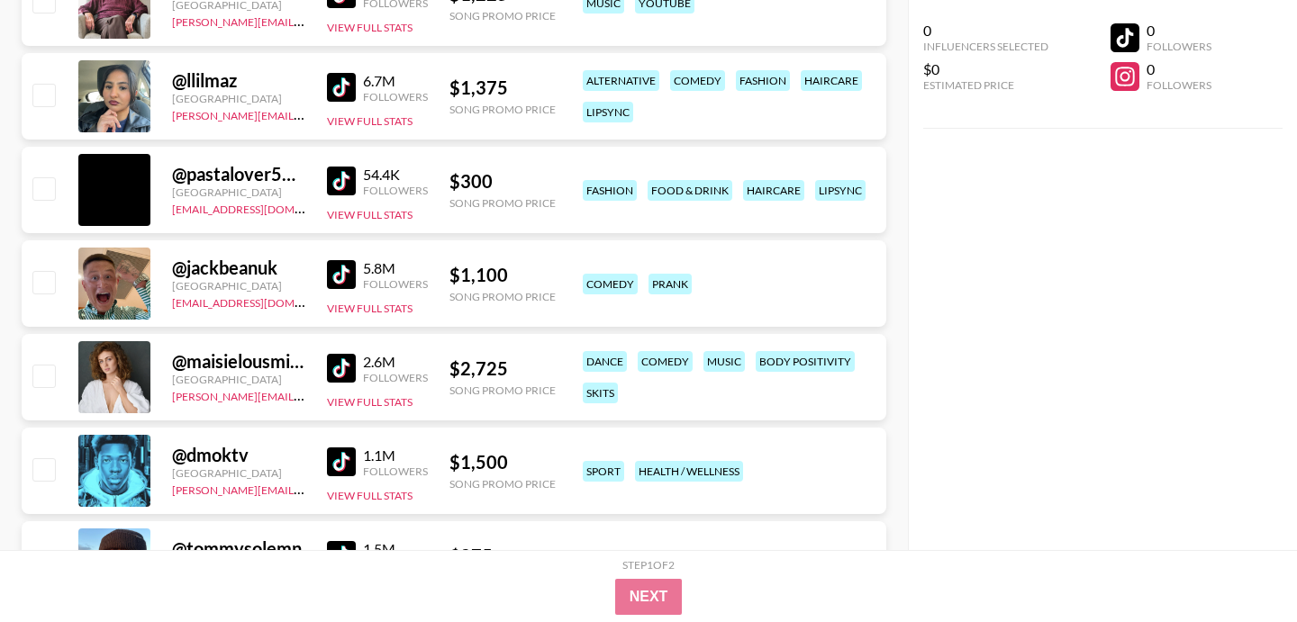
click at [348, 83] on img at bounding box center [341, 87] width 29 height 29
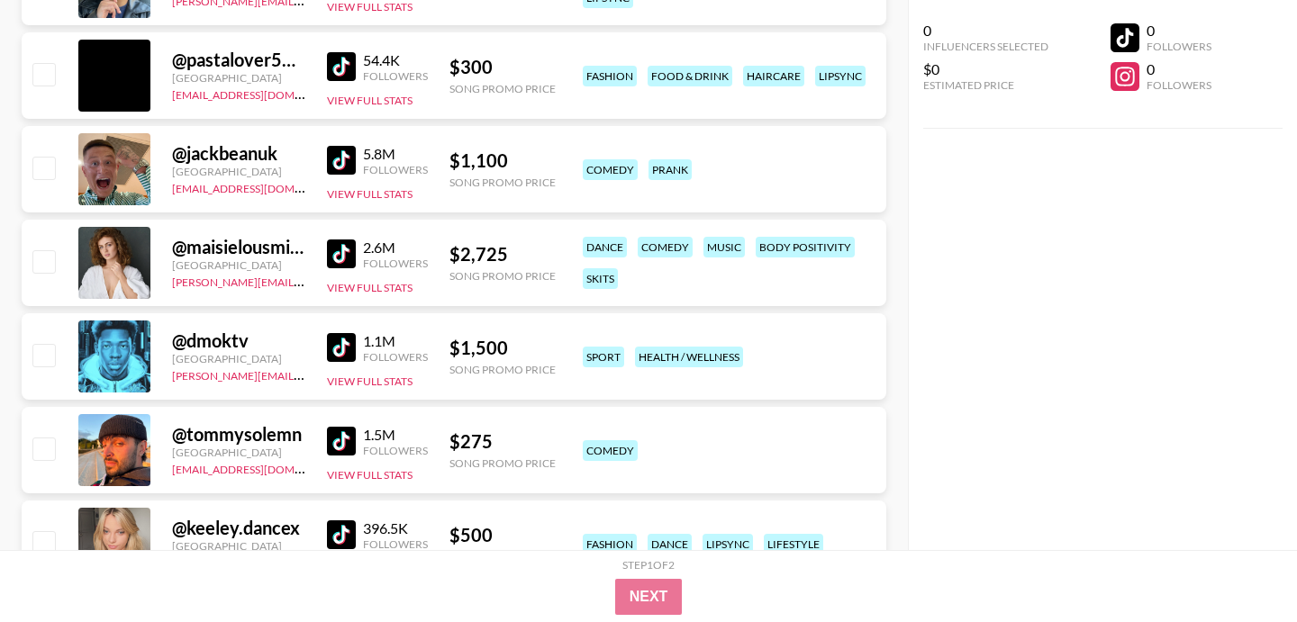
scroll to position [4117, 0]
click at [332, 64] on img at bounding box center [341, 67] width 29 height 29
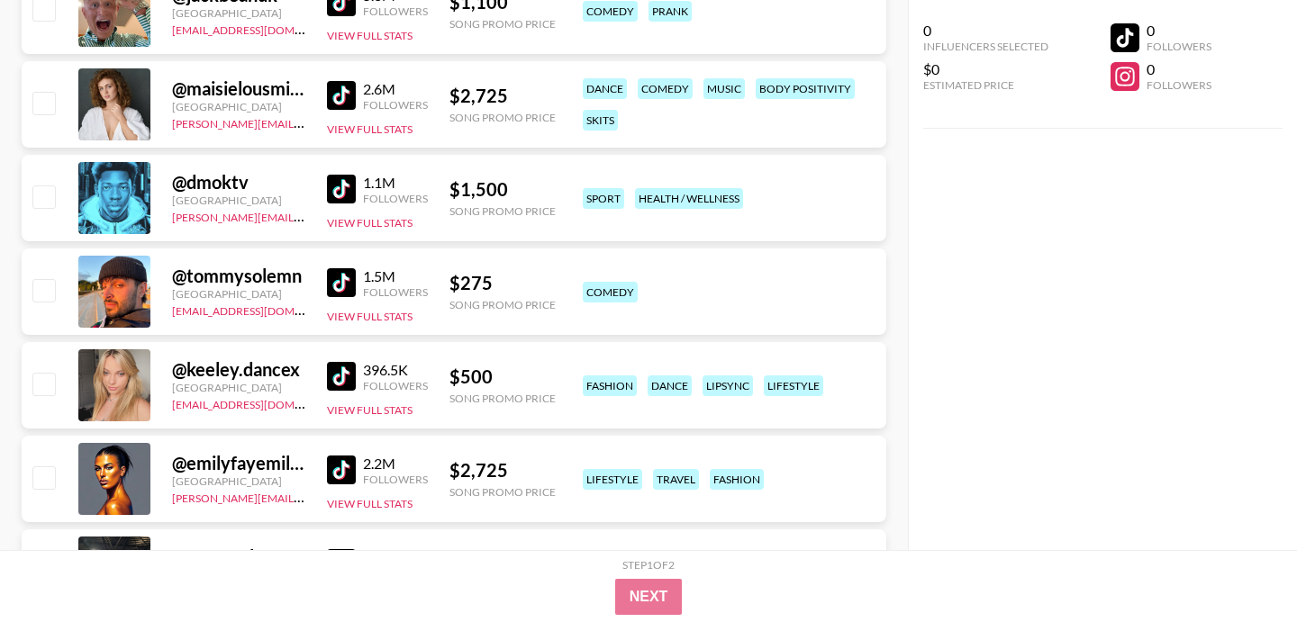
scroll to position [4280, 0]
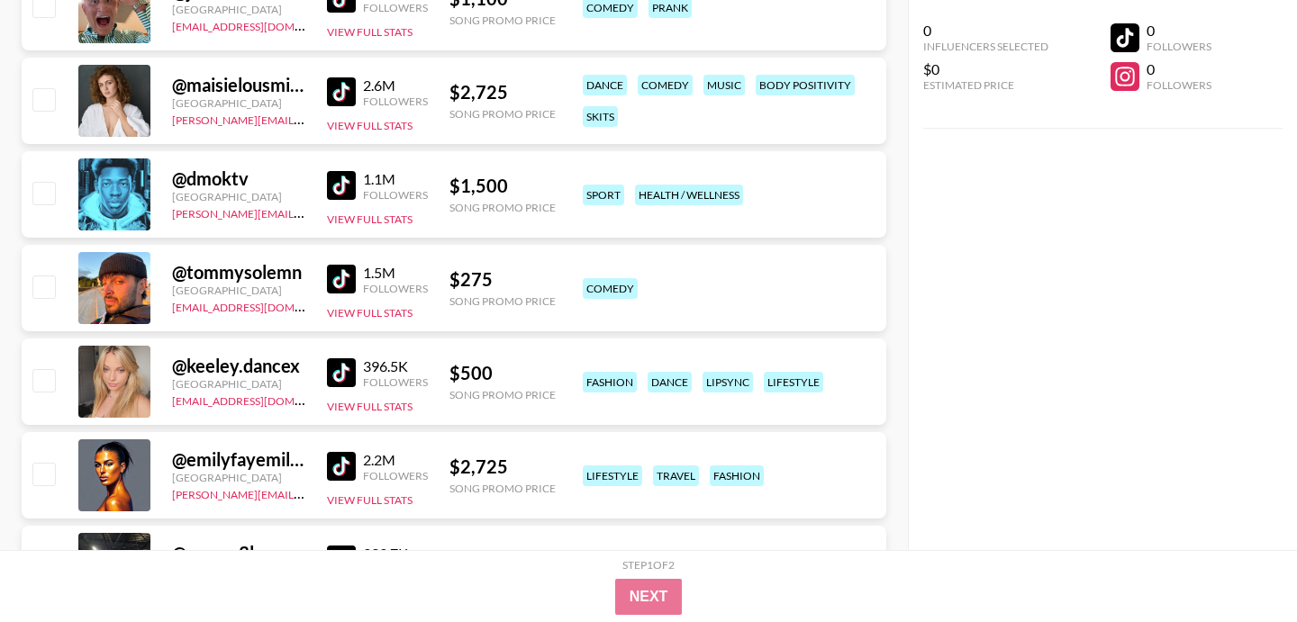
click at [337, 371] on img at bounding box center [341, 372] width 29 height 29
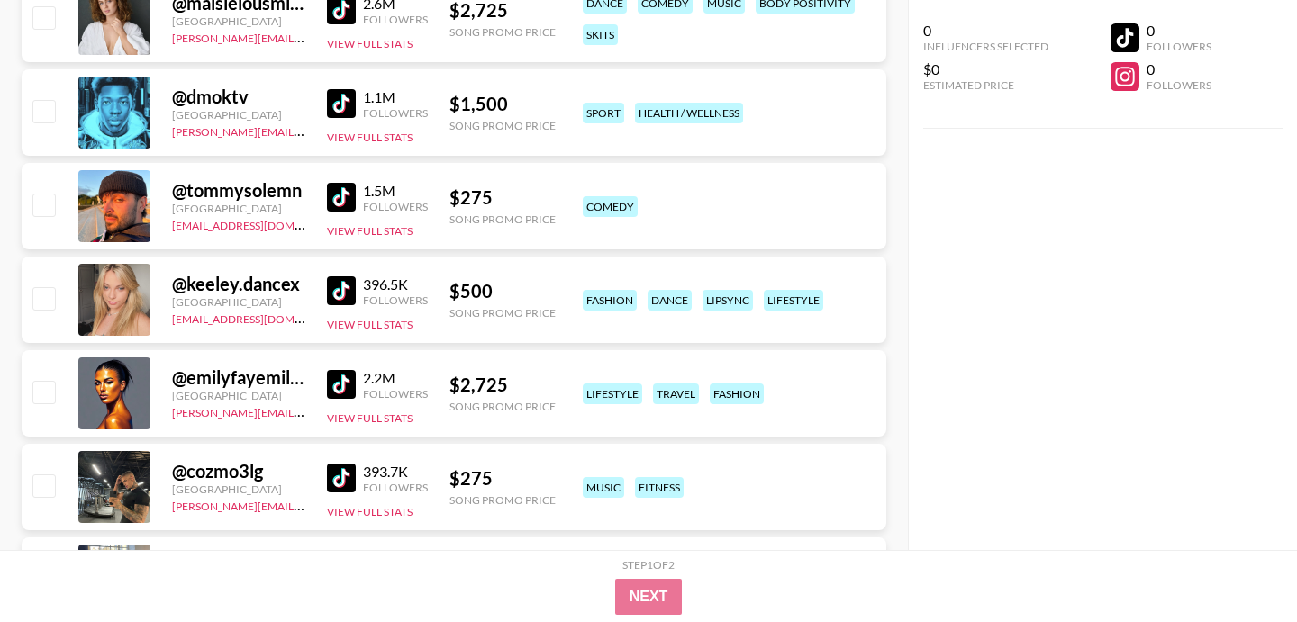
scroll to position [4371, 0]
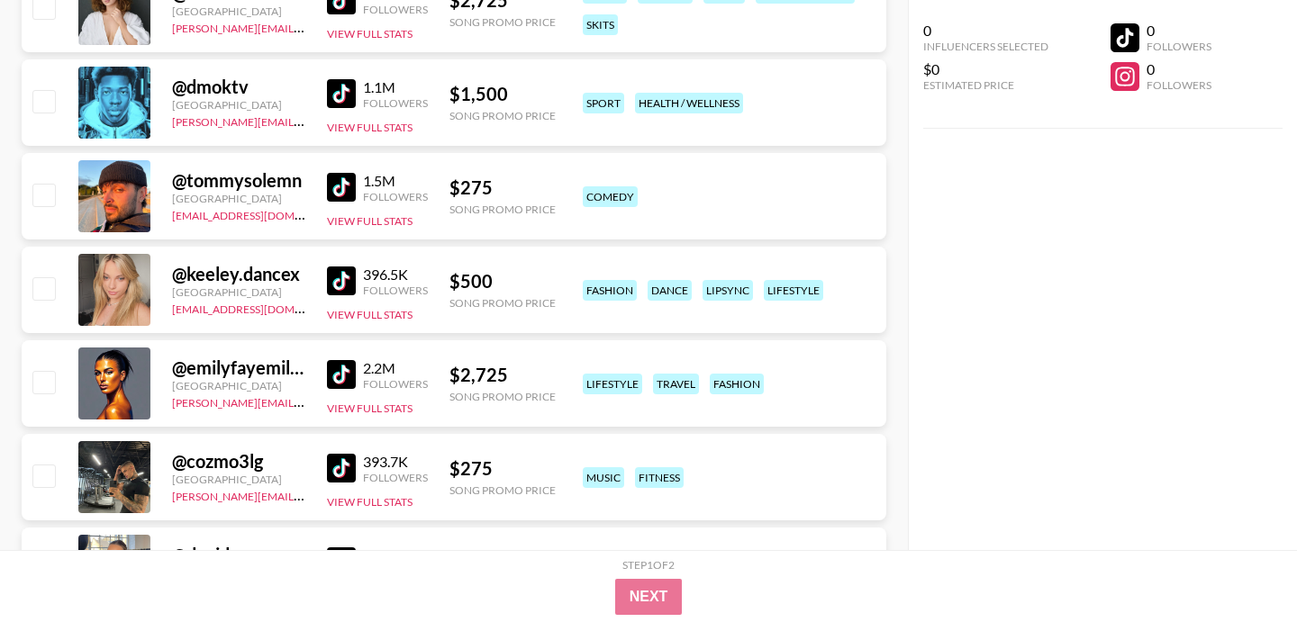
click at [342, 194] on img at bounding box center [341, 187] width 29 height 29
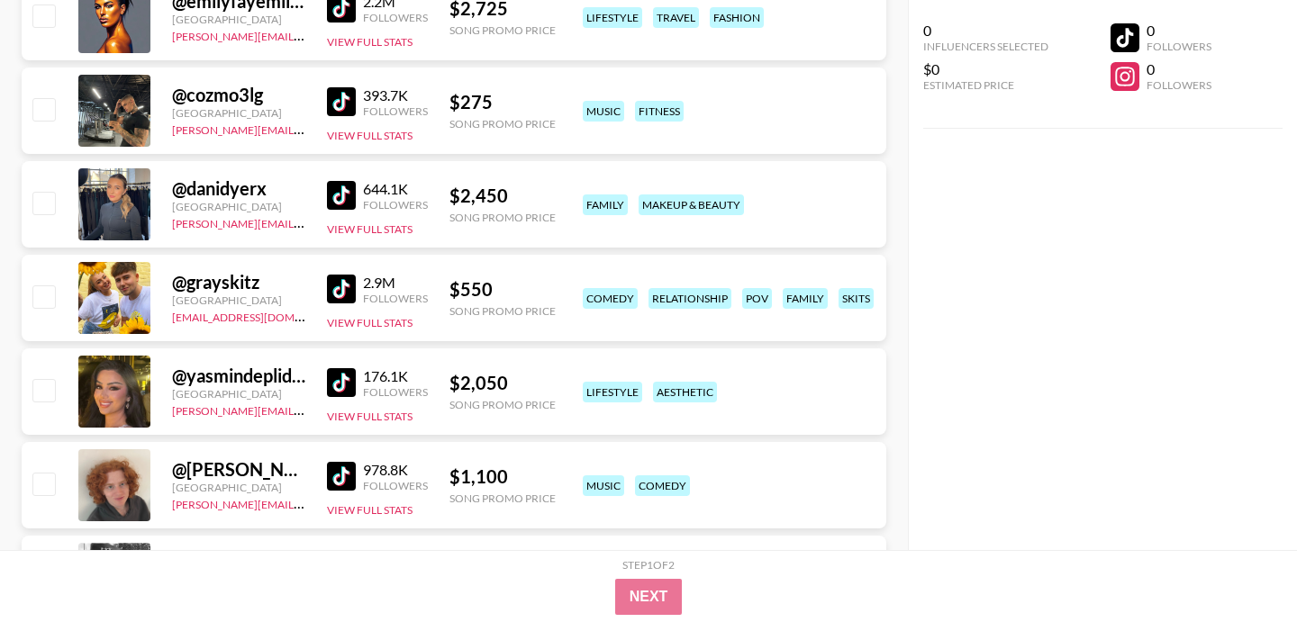
scroll to position [4861, 0]
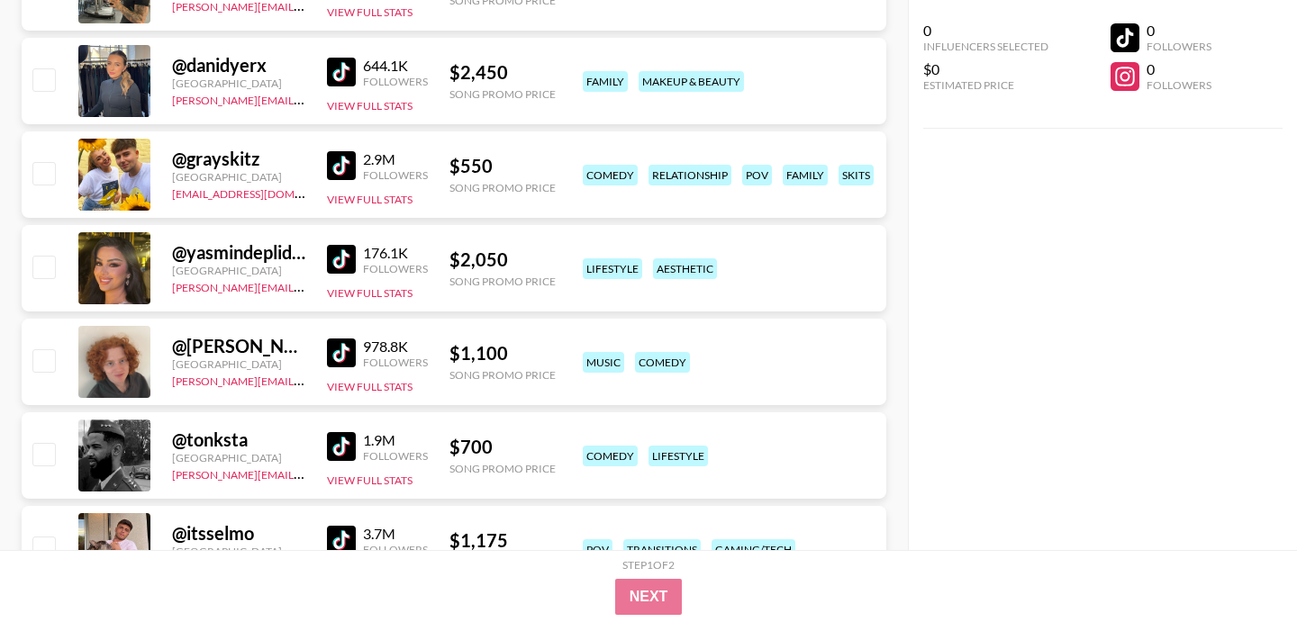
click at [340, 167] on img at bounding box center [341, 165] width 29 height 29
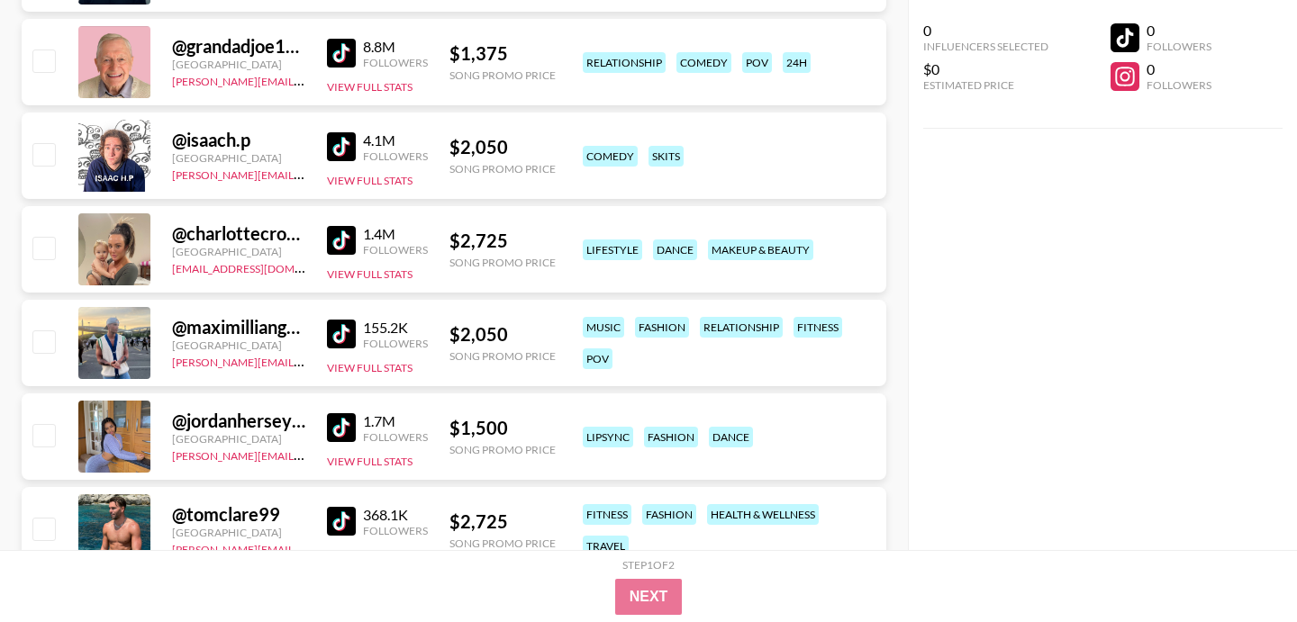
scroll to position [6662, 0]
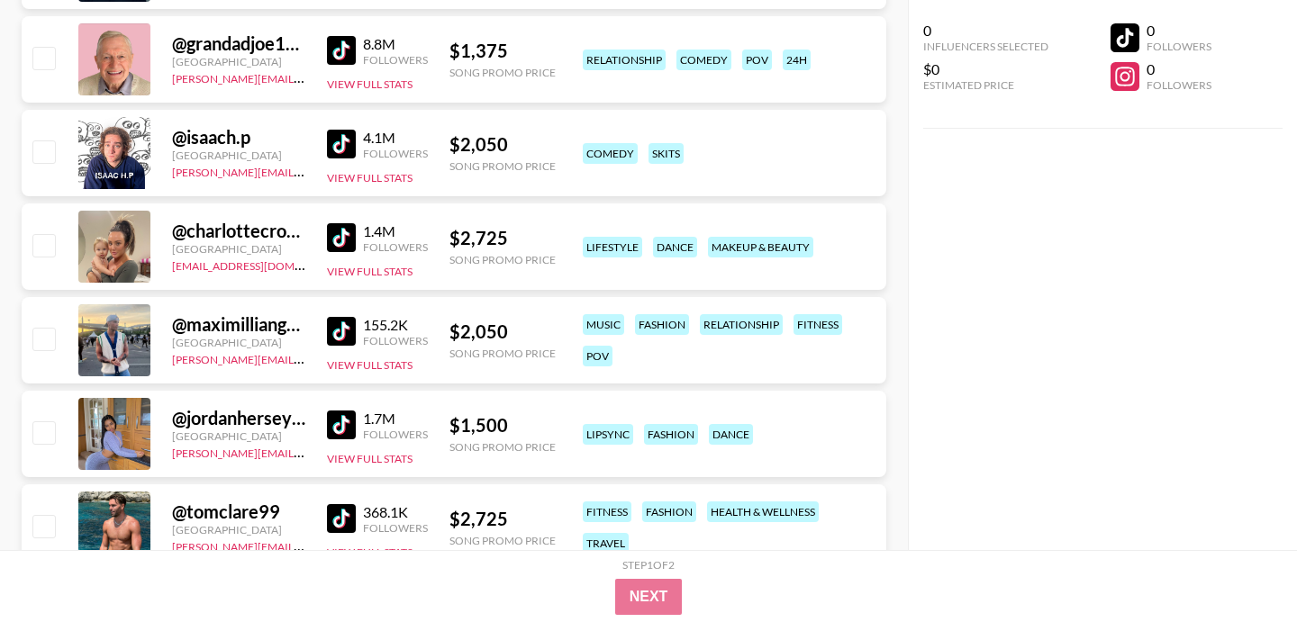
click at [348, 49] on img at bounding box center [341, 50] width 29 height 29
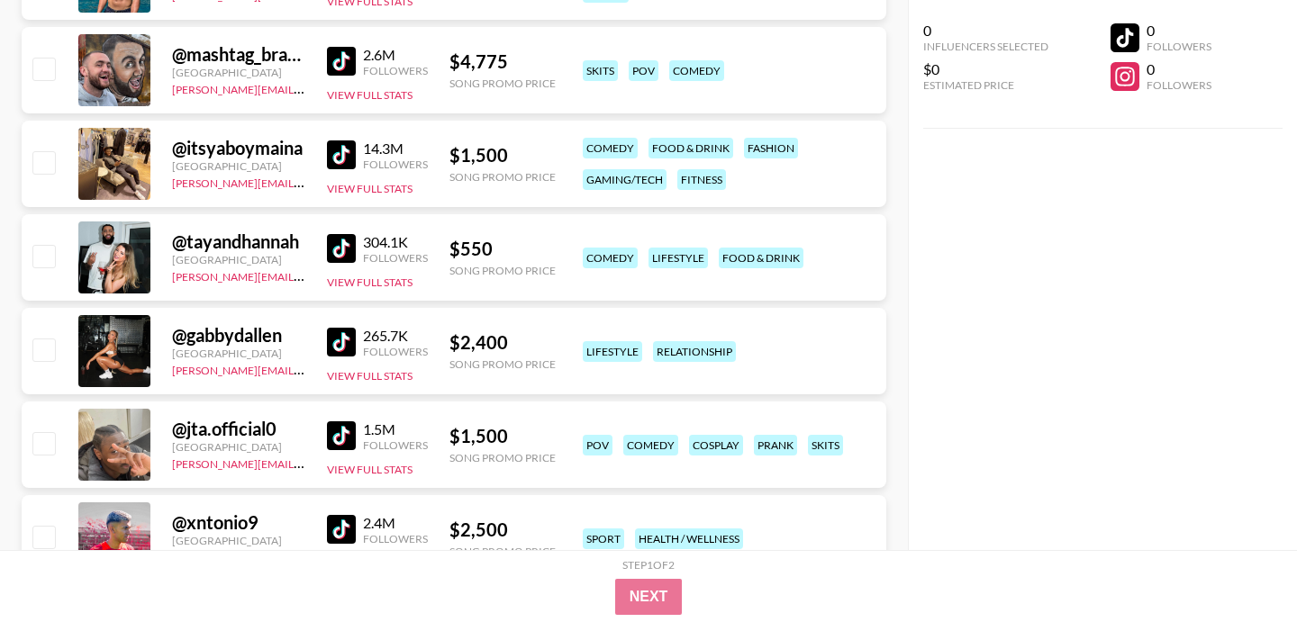
scroll to position [7217, 0]
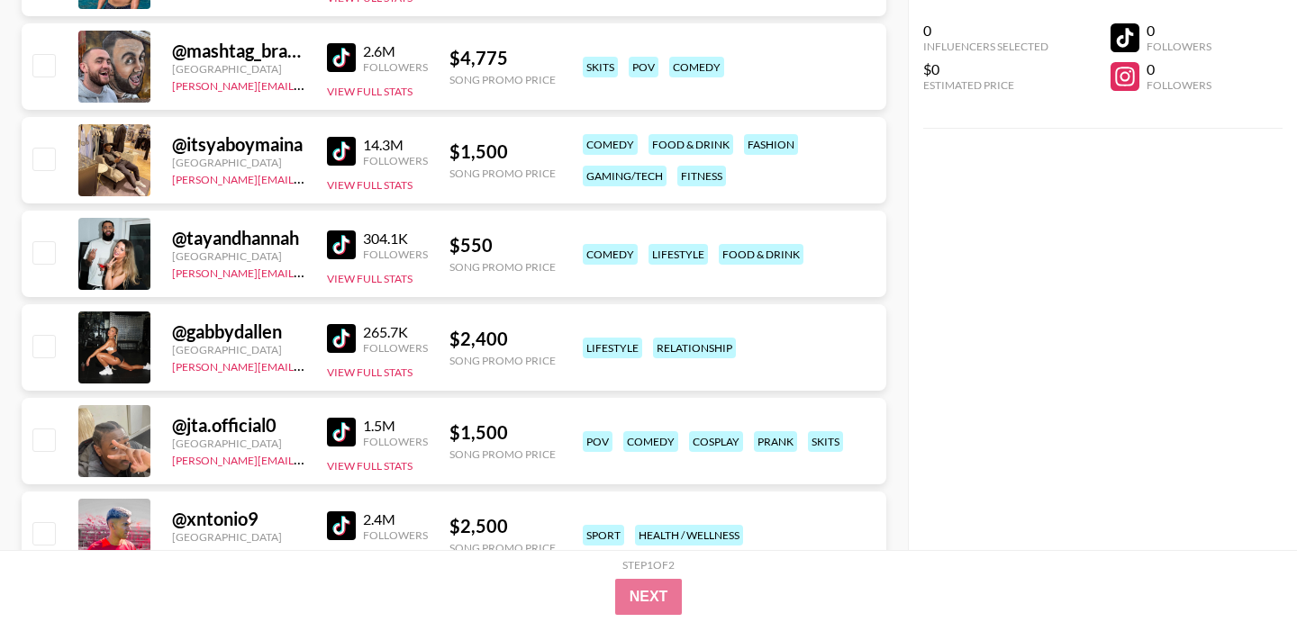
click at [346, 243] on img at bounding box center [341, 244] width 29 height 29
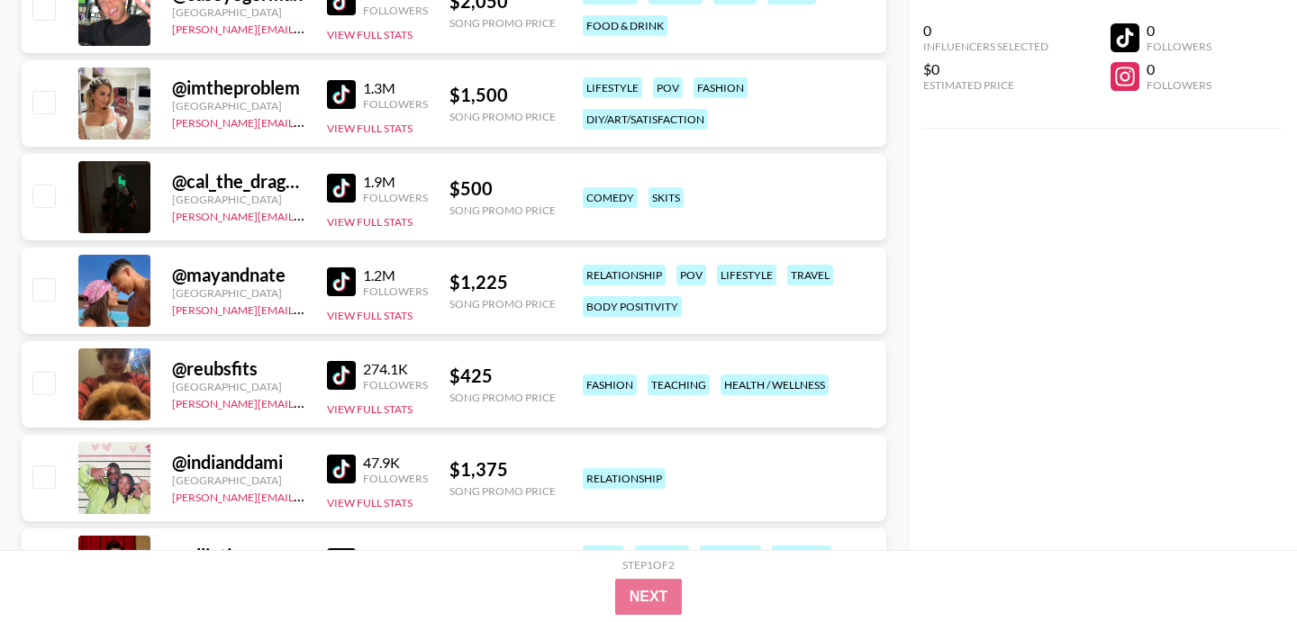
scroll to position [7857, 0]
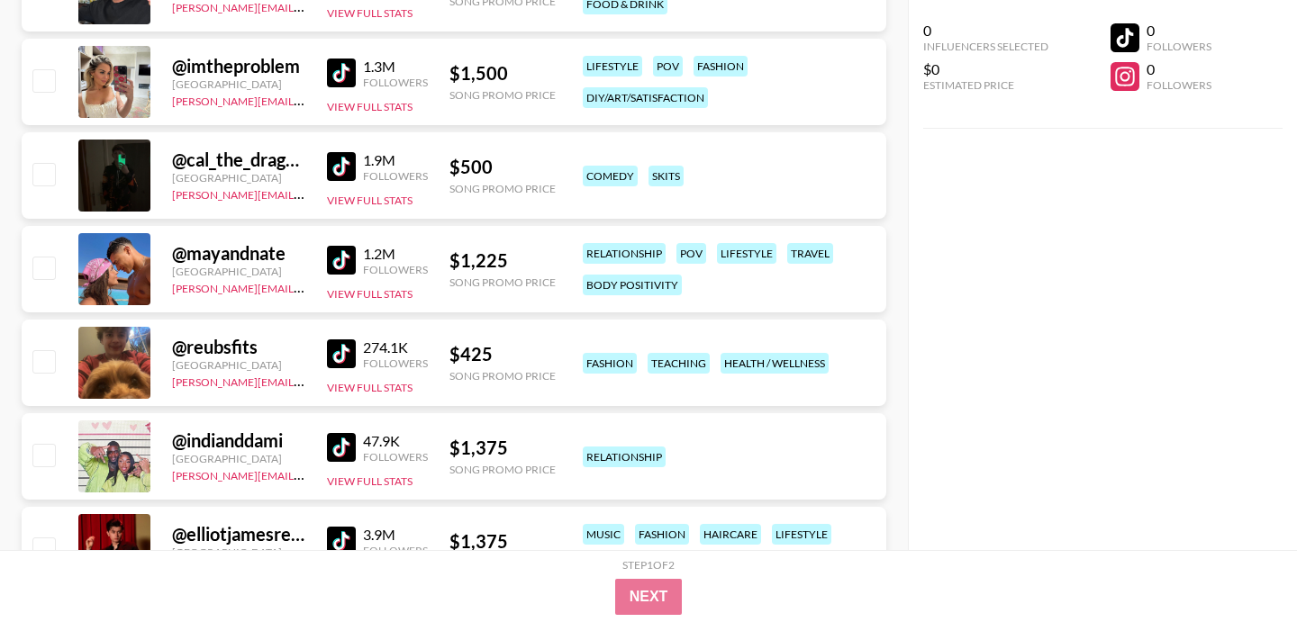
click at [338, 255] on img at bounding box center [341, 260] width 29 height 29
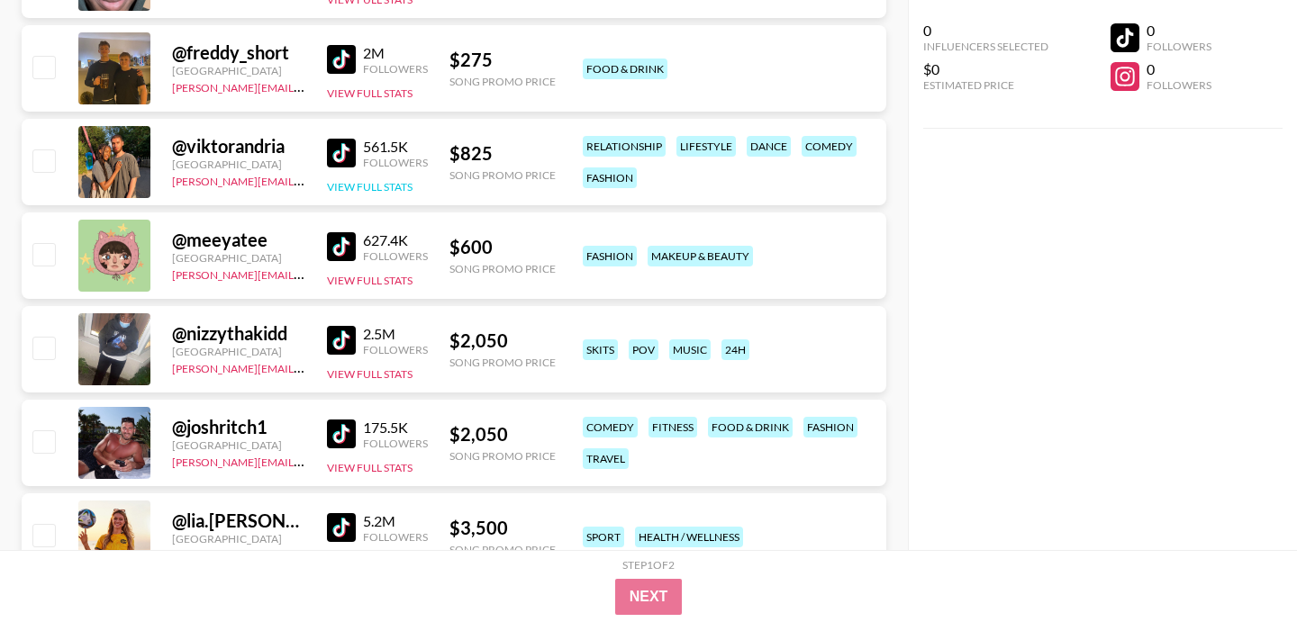
scroll to position [8718, 0]
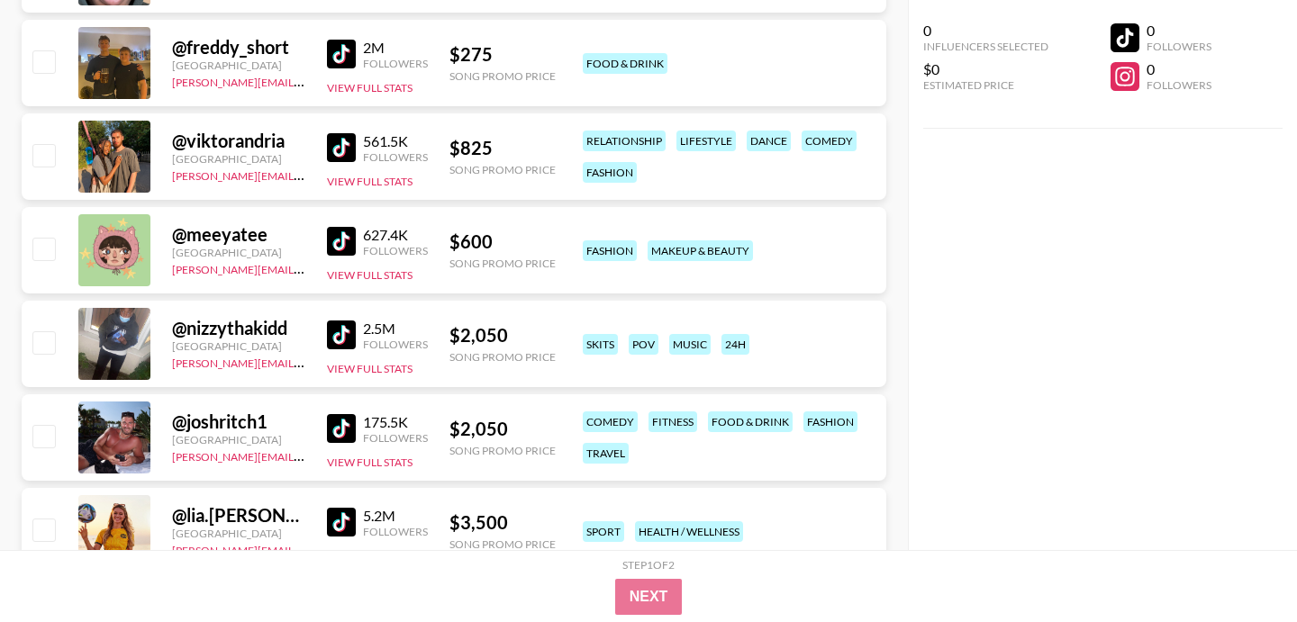
click at [346, 235] on img at bounding box center [341, 241] width 29 height 29
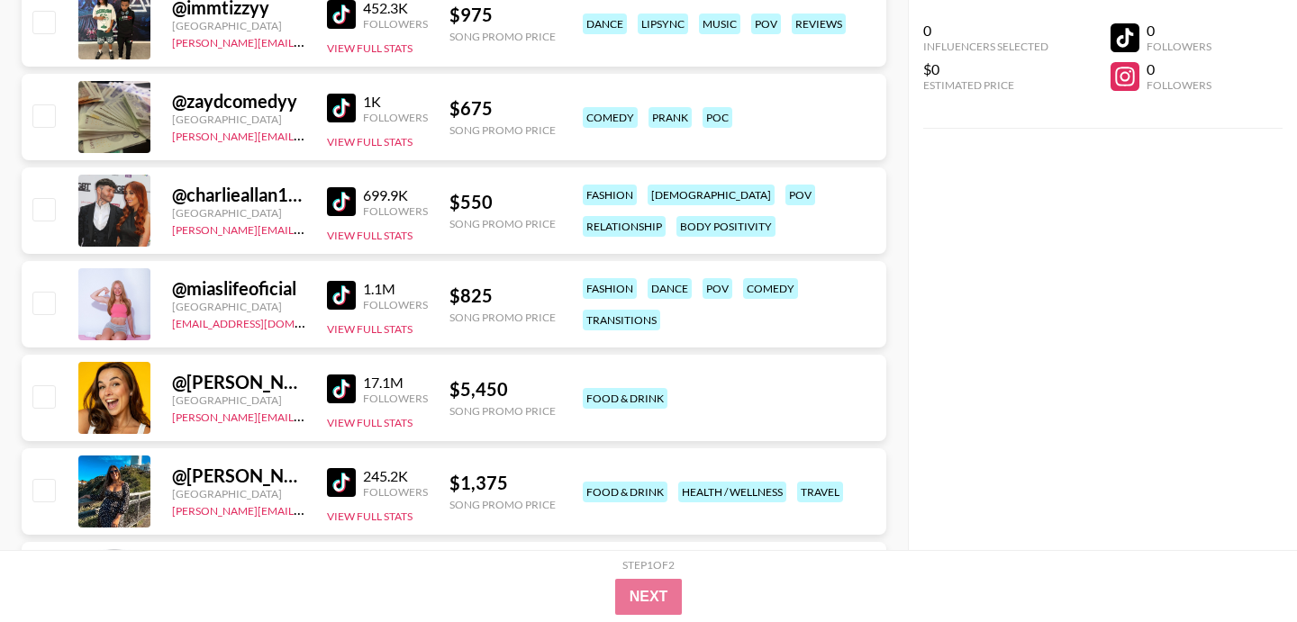
scroll to position [9789, 0]
click at [346, 198] on img at bounding box center [341, 200] width 29 height 29
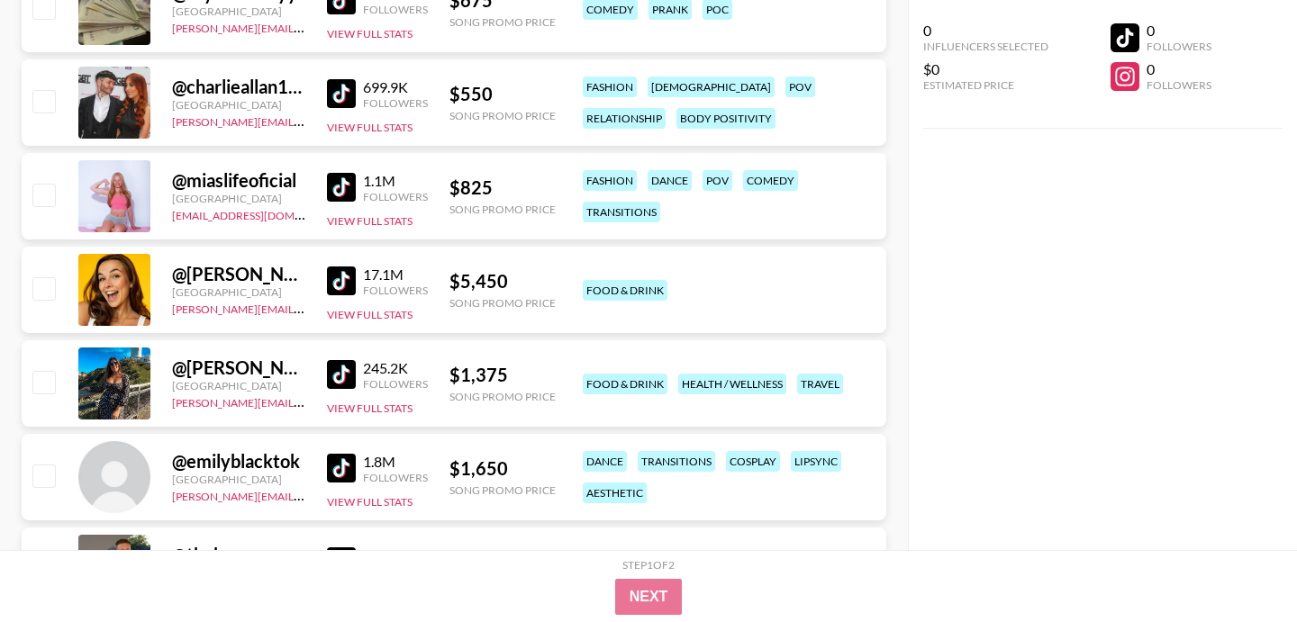
scroll to position [9897, 0]
click at [352, 183] on img at bounding box center [341, 186] width 29 height 29
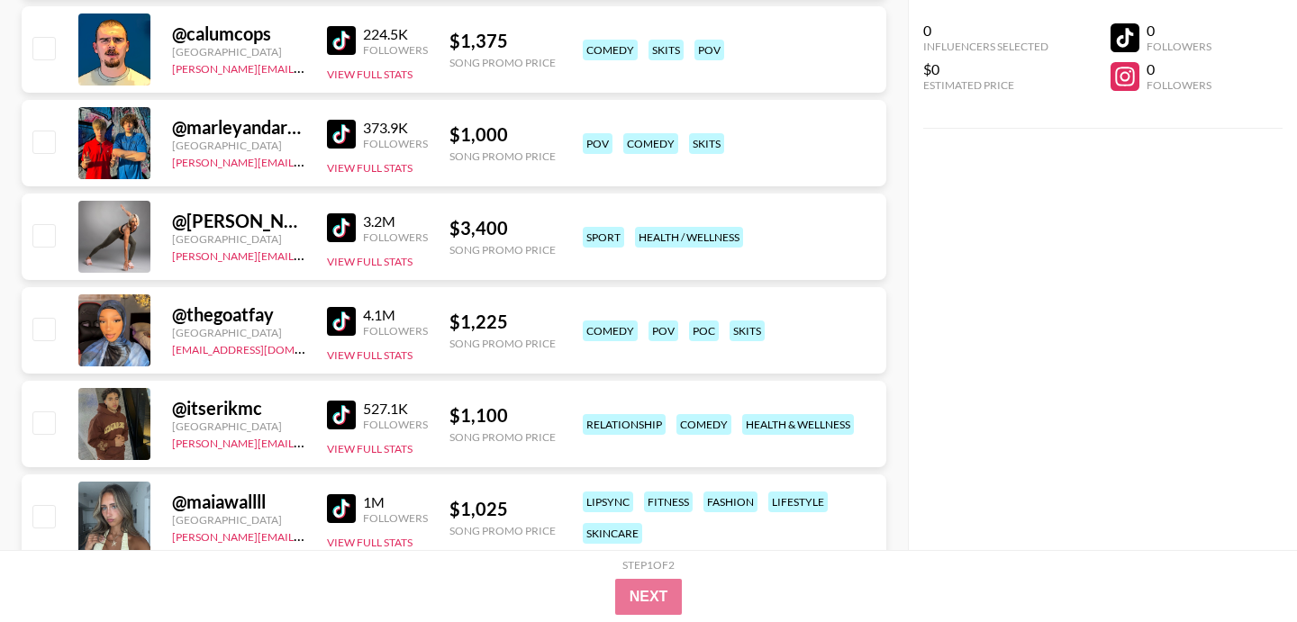
scroll to position [10699, 0]
click at [338, 505] on img at bounding box center [341, 507] width 29 height 29
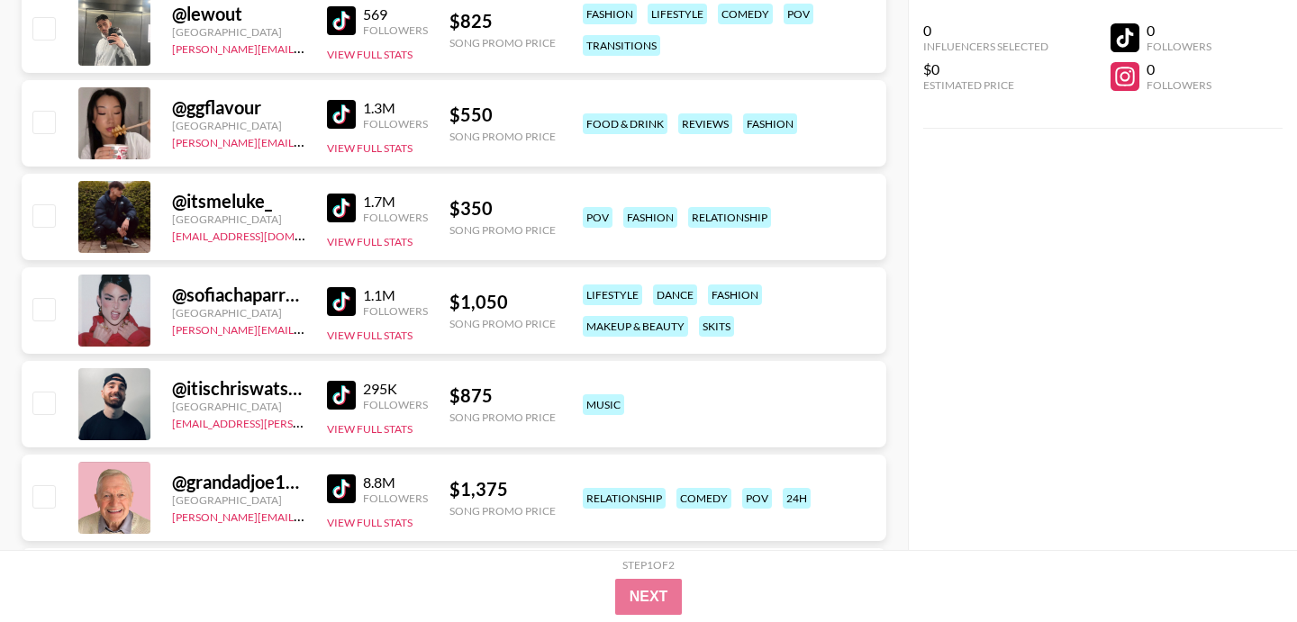
scroll to position [5902, 0]
